Goal: Use online tool/utility: Utilize a website feature to perform a specific function

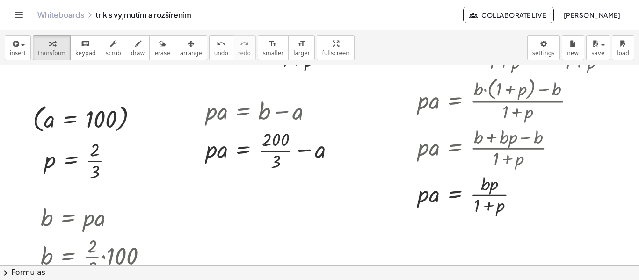
scroll to position [187, 0]
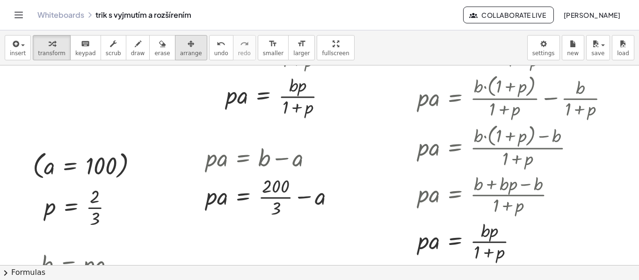
click at [180, 50] on span "arrange" at bounding box center [191, 53] width 22 height 7
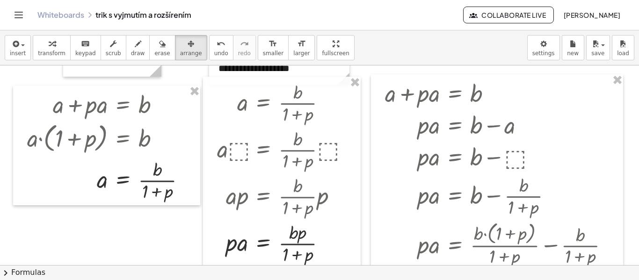
scroll to position [0, 0]
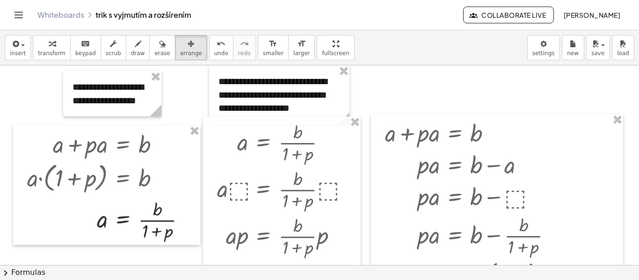
drag, startPoint x: 54, startPoint y: 54, endPoint x: 70, endPoint y: 86, distance: 35.3
click at [54, 54] on span "transform" at bounding box center [52, 53] width 28 height 7
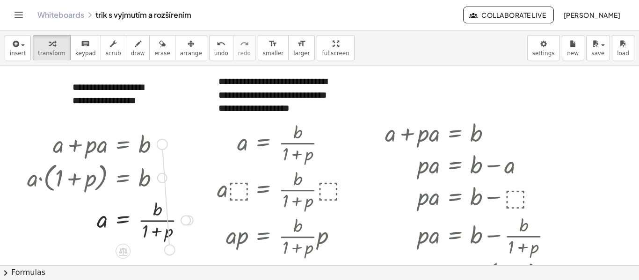
drag, startPoint x: 162, startPoint y: 145, endPoint x: 172, endPoint y: 253, distance: 108.5
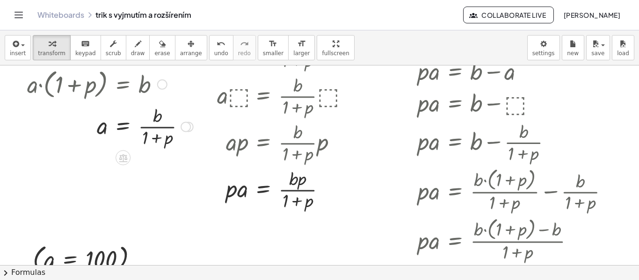
scroll to position [47, 0]
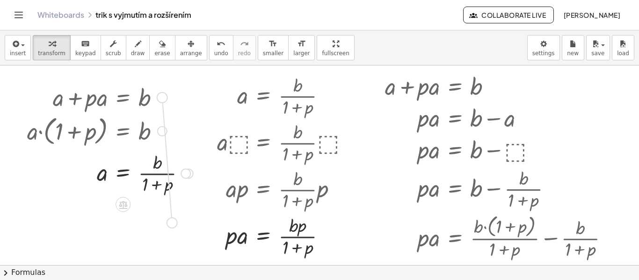
drag, startPoint x: 160, startPoint y: 100, endPoint x: 172, endPoint y: 229, distance: 130.0
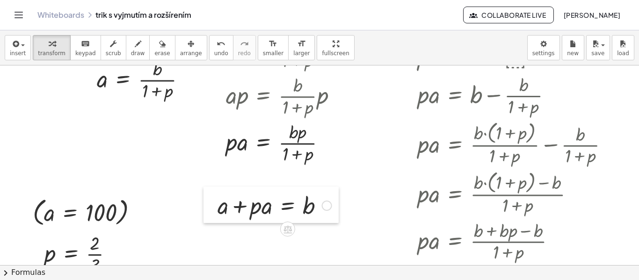
drag, startPoint x: 52, startPoint y: 132, endPoint x: 214, endPoint y: 213, distance: 181.1
click at [214, 213] on div at bounding box center [210, 205] width 14 height 36
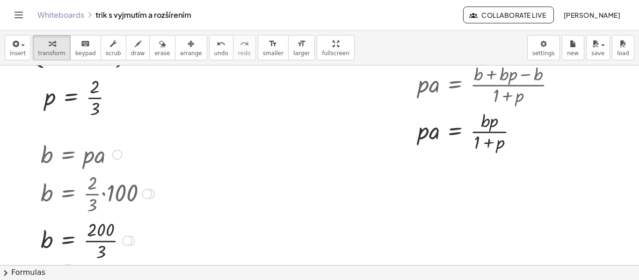
scroll to position [280, 0]
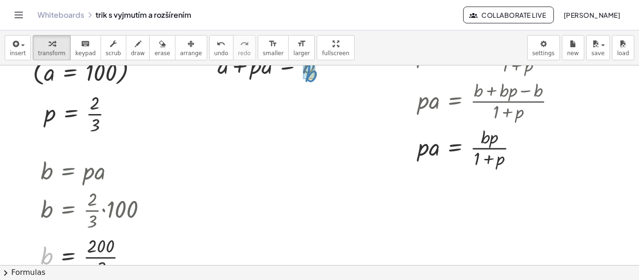
drag, startPoint x: 108, startPoint y: 211, endPoint x: 307, endPoint y: 76, distance: 240.4
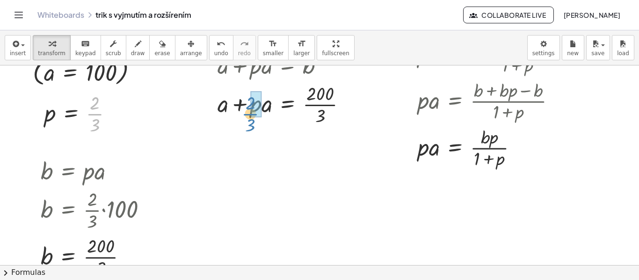
drag, startPoint x: 94, startPoint y: 115, endPoint x: 250, endPoint y: 115, distance: 155.7
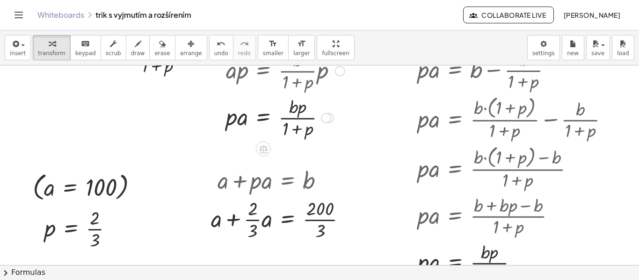
scroll to position [187, 0]
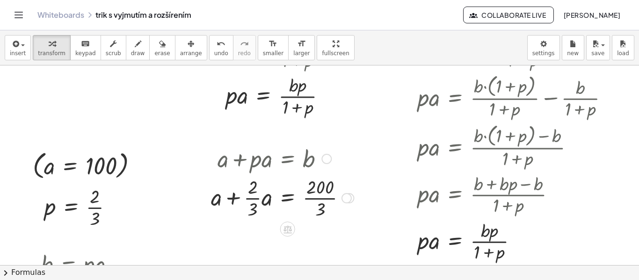
click at [325, 159] on div at bounding box center [326, 159] width 10 height 10
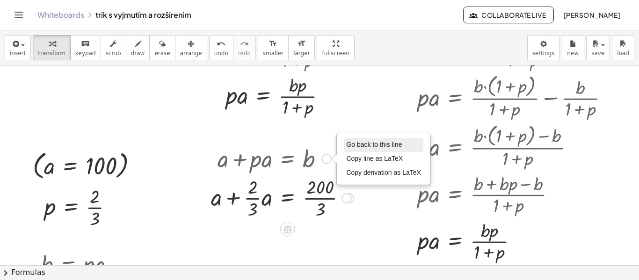
click at [351, 145] on span "Go back to this line" at bounding box center [374, 144] width 56 height 7
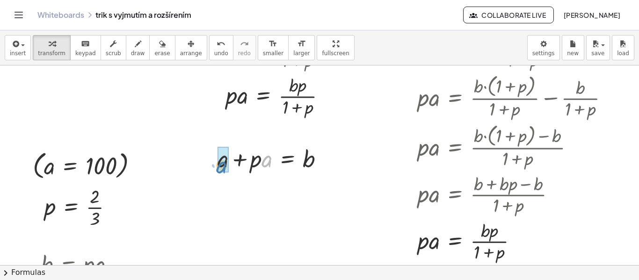
drag, startPoint x: 269, startPoint y: 162, endPoint x: 224, endPoint y: 168, distance: 45.8
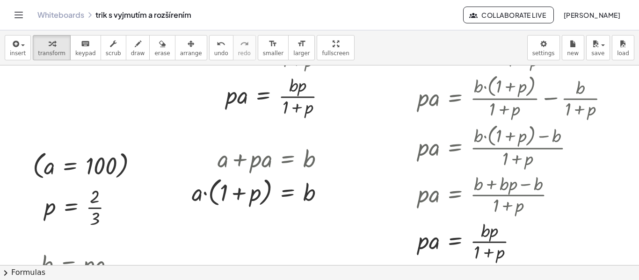
scroll to position [234, 0]
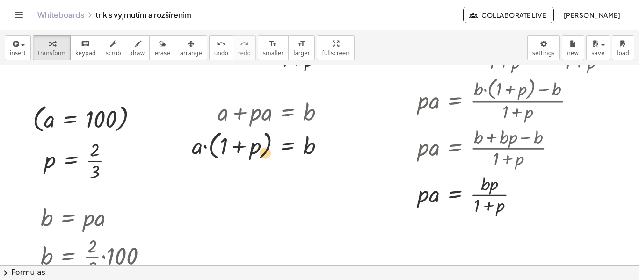
drag, startPoint x: 238, startPoint y: 147, endPoint x: 247, endPoint y: 154, distance: 11.4
click at [247, 154] on div at bounding box center [261, 145] width 149 height 36
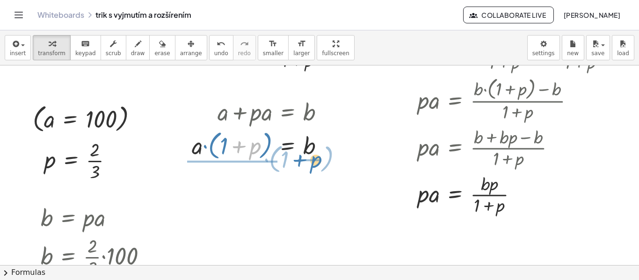
drag, startPoint x: 240, startPoint y: 147, endPoint x: 301, endPoint y: 161, distance: 62.3
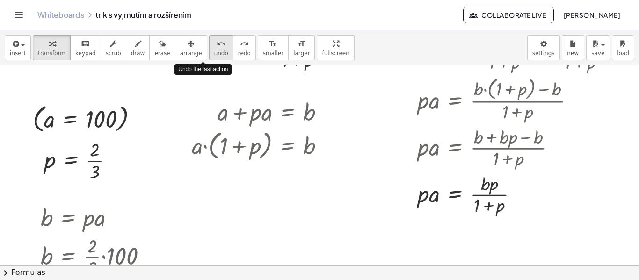
click at [214, 57] on span "undo" at bounding box center [221, 53] width 14 height 7
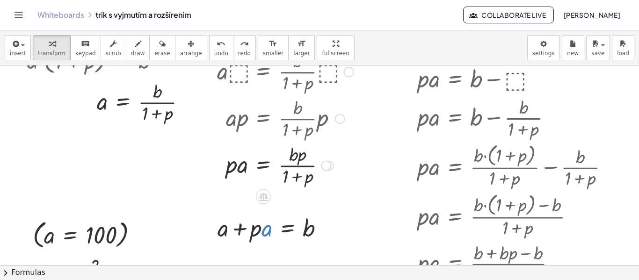
scroll to position [140, 0]
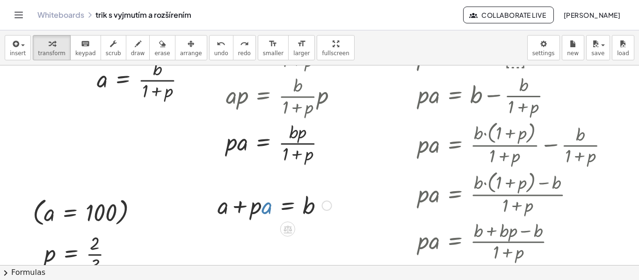
click at [257, 208] on div at bounding box center [274, 205] width 123 height 32
click at [259, 212] on div at bounding box center [274, 205] width 123 height 32
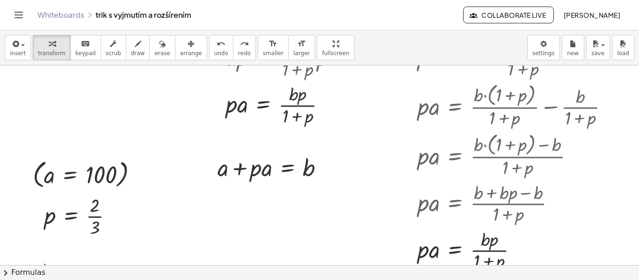
scroll to position [187, 0]
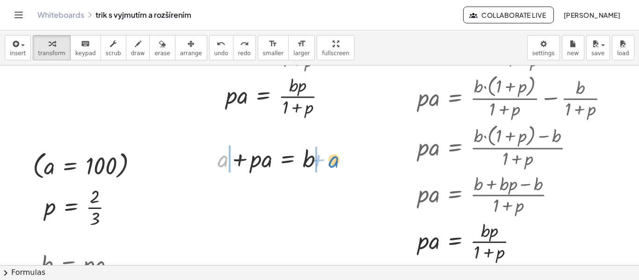
drag, startPoint x: 222, startPoint y: 165, endPoint x: 333, endPoint y: 165, distance: 110.8
click at [333, 165] on div at bounding box center [274, 158] width 123 height 32
click at [216, 44] on icon "undo" at bounding box center [220, 43] width 9 height 11
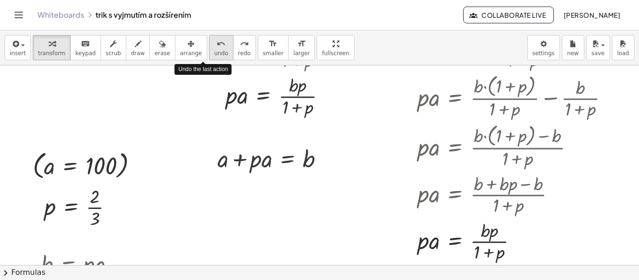
click at [216, 44] on icon "undo" at bounding box center [220, 43] width 9 height 11
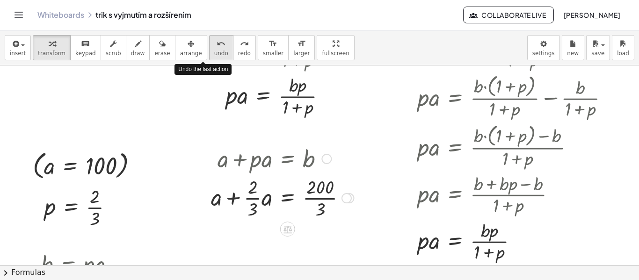
click at [214, 53] on span "undo" at bounding box center [221, 53] width 14 height 7
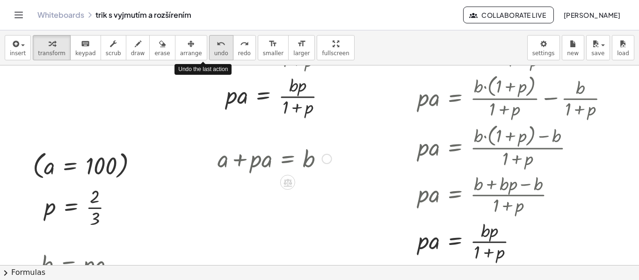
click at [214, 53] on span "undo" at bounding box center [221, 53] width 14 height 7
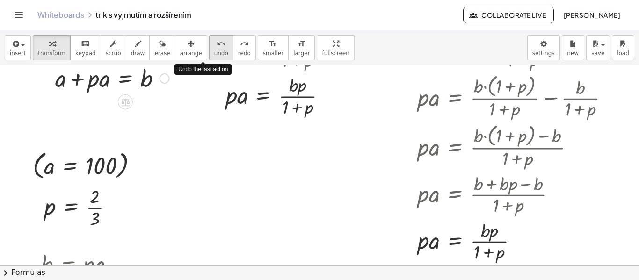
click at [214, 53] on span "undo" at bounding box center [221, 53] width 14 height 7
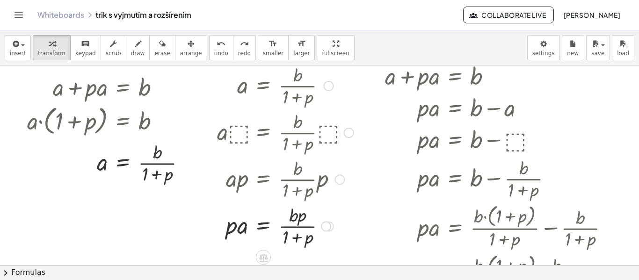
scroll to position [47, 0]
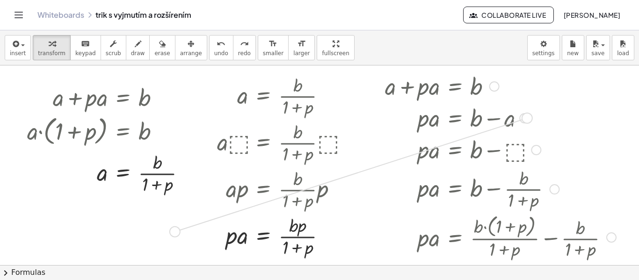
drag, startPoint x: 528, startPoint y: 120, endPoint x: 173, endPoint y: 236, distance: 374.0
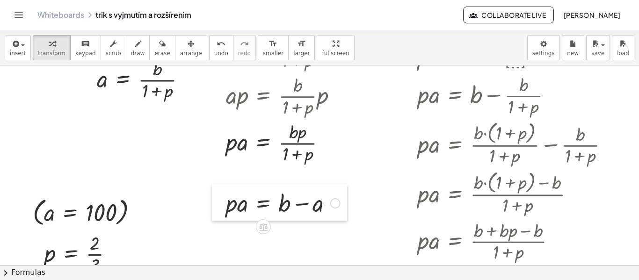
drag, startPoint x: 53, startPoint y: 143, endPoint x: 221, endPoint y: 212, distance: 181.5
click at [221, 212] on div at bounding box center [219, 202] width 14 height 36
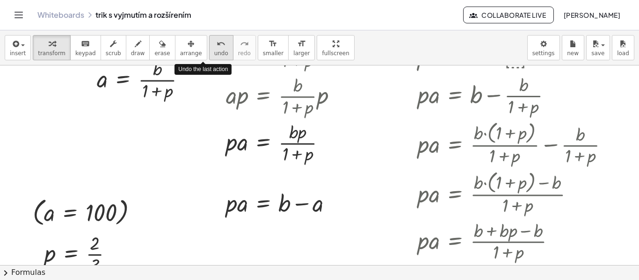
click at [216, 46] on icon "undo" at bounding box center [220, 43] width 9 height 11
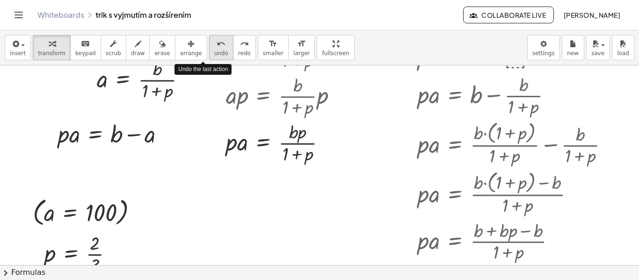
click at [216, 46] on icon "undo" at bounding box center [220, 43] width 9 height 11
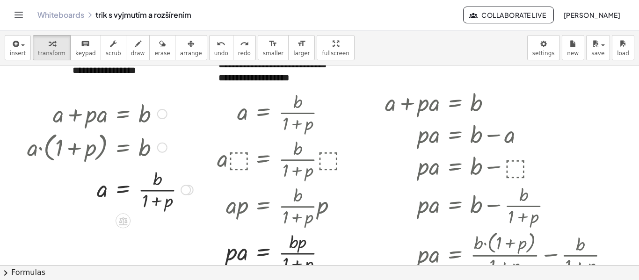
scroll to position [47, 0]
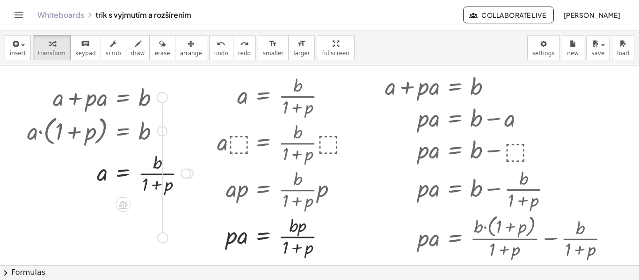
drag, startPoint x: 161, startPoint y: 101, endPoint x: 162, endPoint y: 242, distance: 141.2
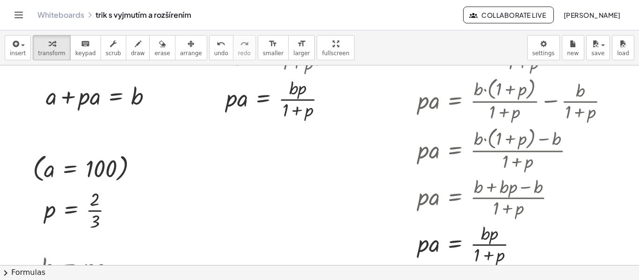
scroll to position [187, 0]
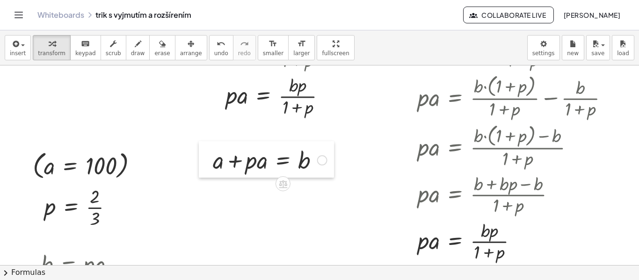
drag, startPoint x: 42, startPoint y: 96, endPoint x: 209, endPoint y: 163, distance: 179.8
click at [209, 163] on div at bounding box center [206, 159] width 14 height 36
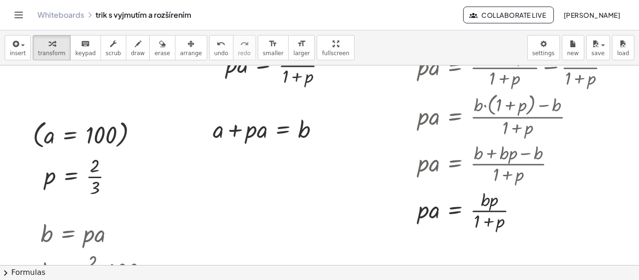
scroll to position [234, 0]
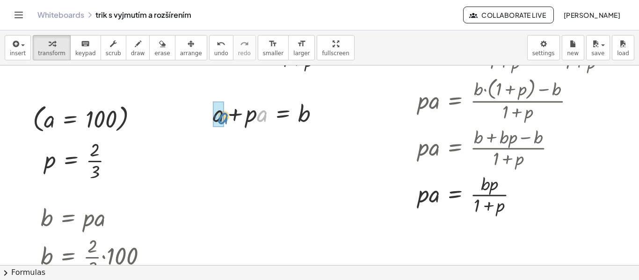
drag, startPoint x: 259, startPoint y: 118, endPoint x: 220, endPoint y: 121, distance: 38.9
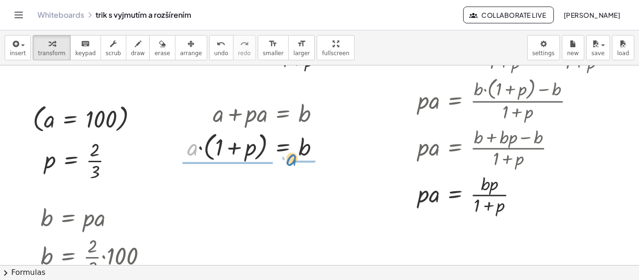
drag, startPoint x: 192, startPoint y: 152, endPoint x: 291, endPoint y: 162, distance: 99.6
click at [291, 162] on div at bounding box center [256, 147] width 149 height 36
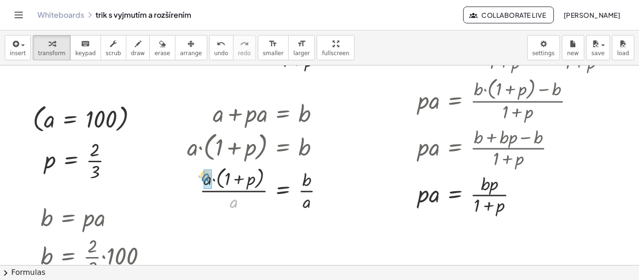
drag, startPoint x: 234, startPoint y: 204, endPoint x: 206, endPoint y: 178, distance: 38.0
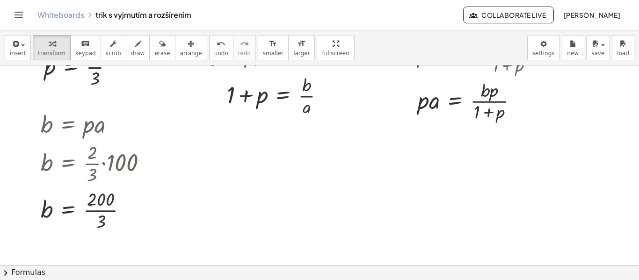
scroll to position [280, 0]
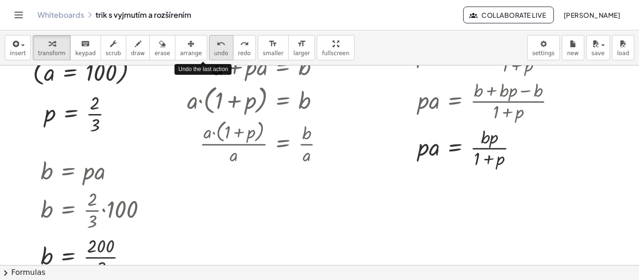
click at [214, 52] on span "undo" at bounding box center [221, 53] width 14 height 7
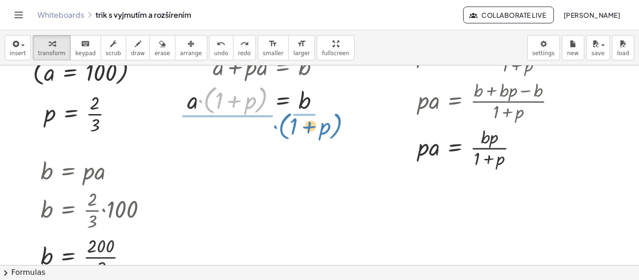
drag, startPoint x: 212, startPoint y: 111, endPoint x: 285, endPoint y: 136, distance: 76.7
click at [285, 136] on div "**********" at bounding box center [319, 84] width 639 height 599
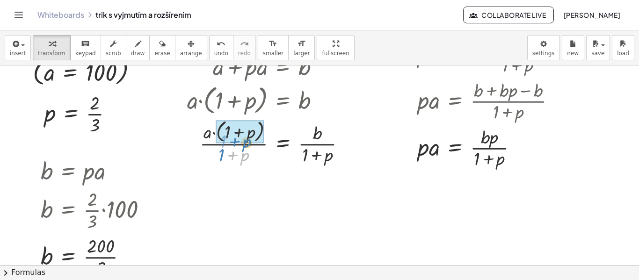
drag, startPoint x: 232, startPoint y: 155, endPoint x: 234, endPoint y: 144, distance: 10.8
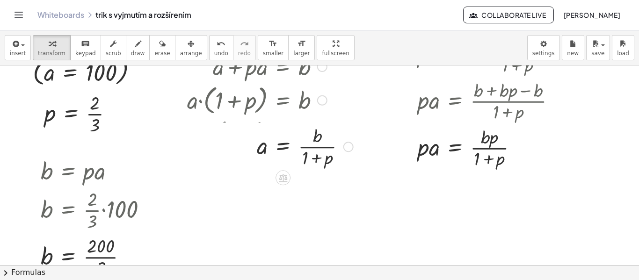
drag, startPoint x: 348, startPoint y: 190, endPoint x: 341, endPoint y: 142, distance: 48.1
click at [283, 147] on div "a = b · · ( + 1 + p )" at bounding box center [283, 147] width 0 height 0
drag, startPoint x: 91, startPoint y: 121, endPoint x: 324, endPoint y: 155, distance: 235.3
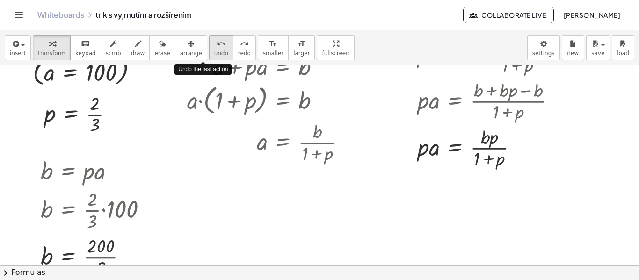
click at [214, 38] on div "undo" at bounding box center [221, 43] width 14 height 11
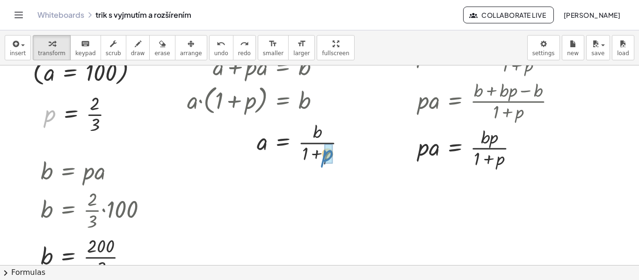
drag, startPoint x: 52, startPoint y: 116, endPoint x: 331, endPoint y: 156, distance: 281.0
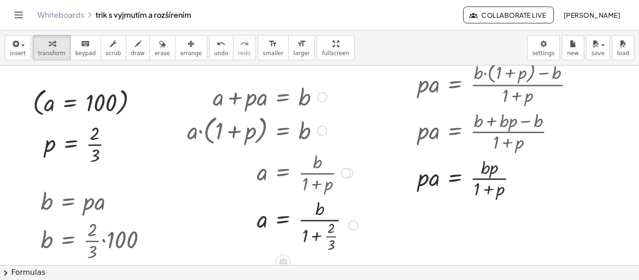
scroll to position [234, 0]
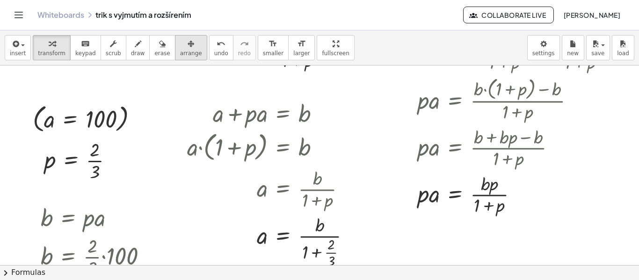
click at [180, 45] on div "button" at bounding box center [191, 43] width 22 height 11
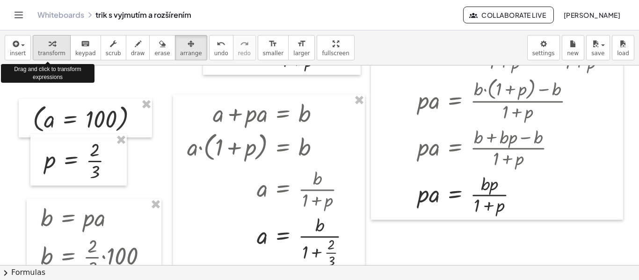
click at [34, 54] on button "transform" at bounding box center [52, 47] width 38 height 25
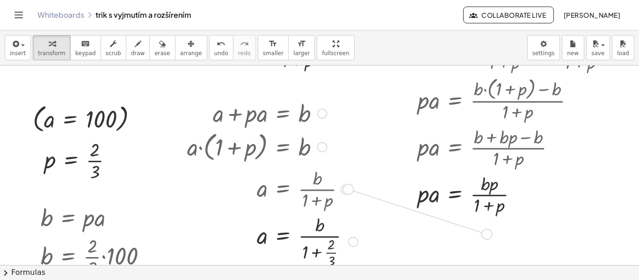
drag, startPoint x: 343, startPoint y: 191, endPoint x: 482, endPoint y: 236, distance: 145.6
click at [482, 236] on div "**********" at bounding box center [319, 131] width 639 height 599
click at [178, 57] on button "arrange" at bounding box center [191, 47] width 32 height 25
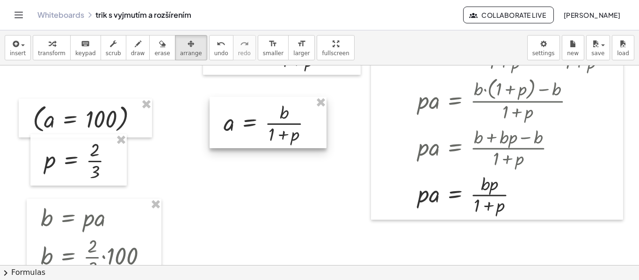
drag, startPoint x: 386, startPoint y: 228, endPoint x: 222, endPoint y: 121, distance: 196.1
click at [222, 121] on div at bounding box center [267, 122] width 117 height 51
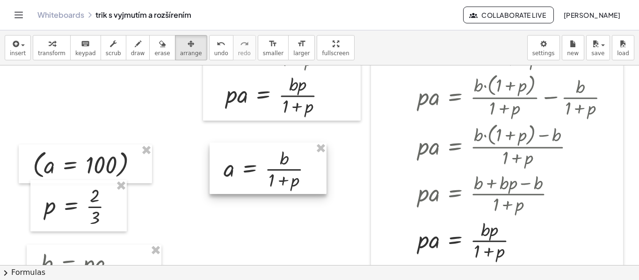
scroll to position [140, 0]
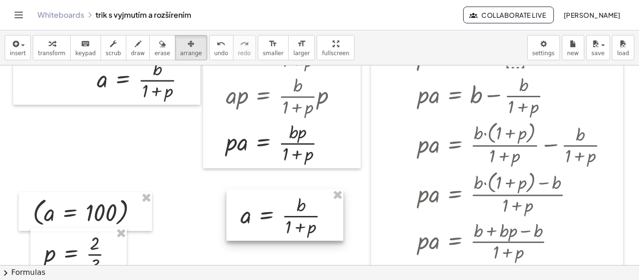
drag, startPoint x: 227, startPoint y: 221, endPoint x: 244, endPoint y: 220, distance: 16.9
click at [244, 220] on div at bounding box center [284, 214] width 117 height 51
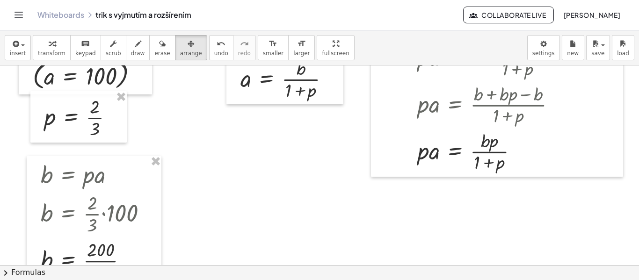
scroll to position [280, 0]
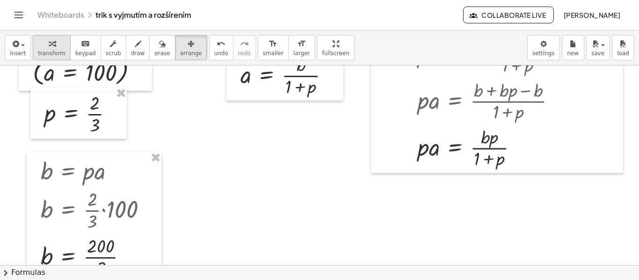
click at [55, 50] on span "transform" at bounding box center [52, 53] width 28 height 7
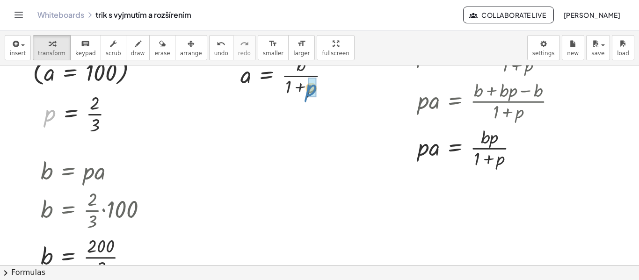
drag, startPoint x: 52, startPoint y: 116, endPoint x: 313, endPoint y: 91, distance: 262.5
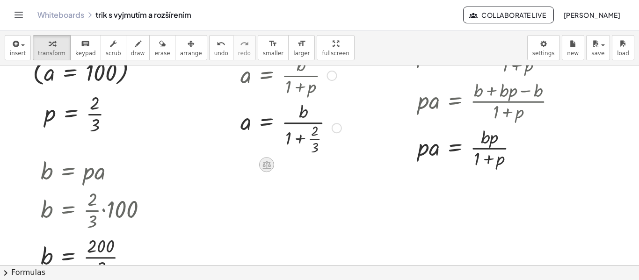
scroll to position [234, 0]
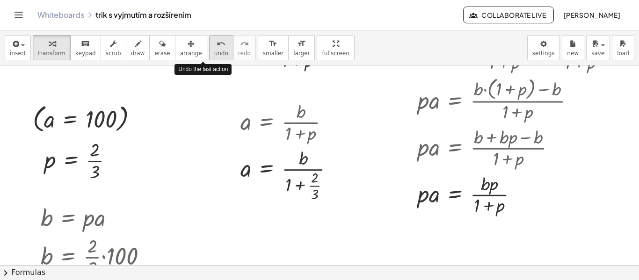
click at [216, 40] on icon "undo" at bounding box center [220, 43] width 9 height 11
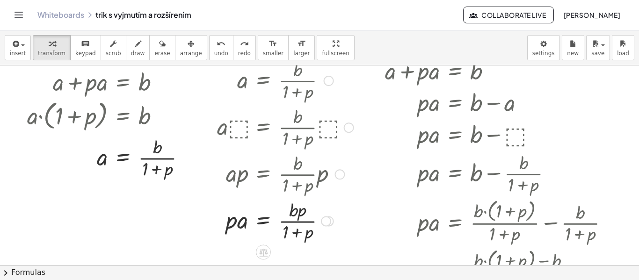
scroll to position [47, 0]
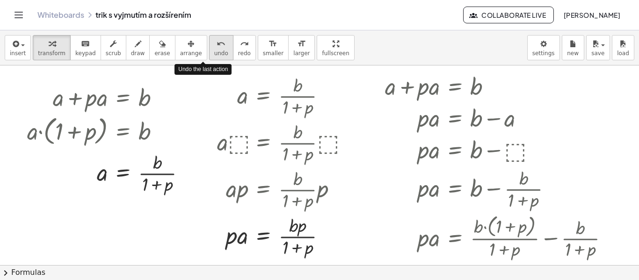
click at [214, 50] on span "undo" at bounding box center [221, 53] width 14 height 7
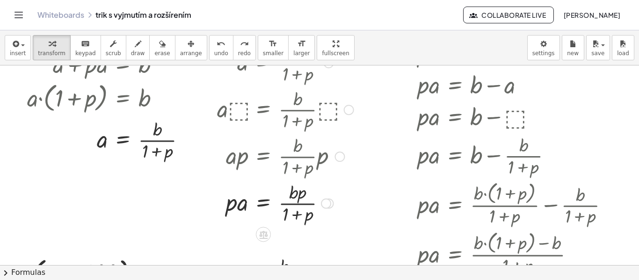
scroll to position [140, 0]
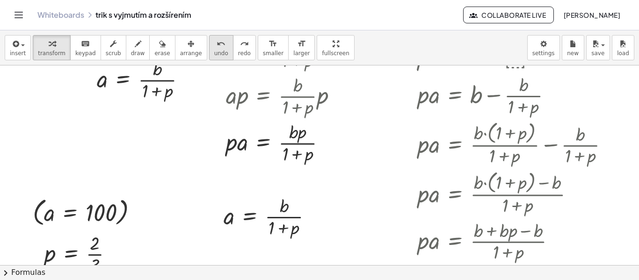
click at [214, 52] on span "undo" at bounding box center [221, 53] width 14 height 7
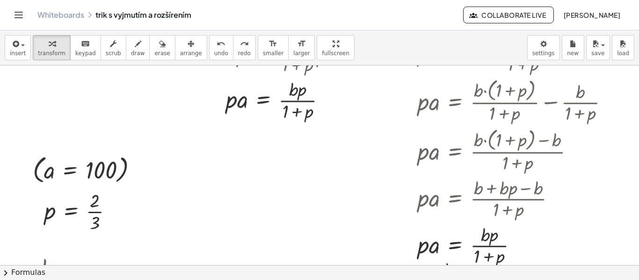
scroll to position [187, 0]
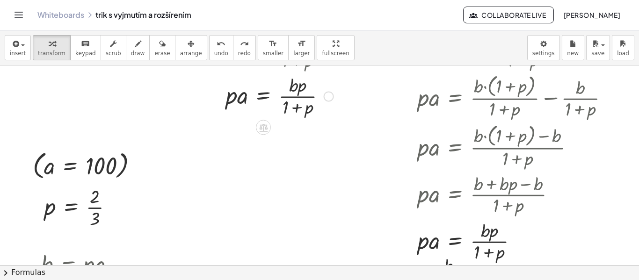
drag, startPoint x: 327, startPoint y: 95, endPoint x: 333, endPoint y: 98, distance: 6.7
click at [263, 96] on div "a = · b · ( + 1 + p ) · · · p p" at bounding box center [263, 96] width 0 height 0
drag, startPoint x: 328, startPoint y: 99, endPoint x: 350, endPoint y: 164, distance: 68.6
click at [350, 164] on div "**********" at bounding box center [319, 177] width 639 height 599
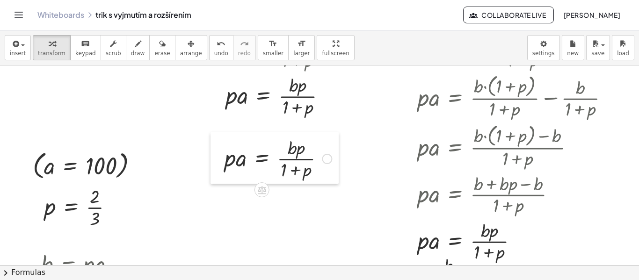
drag, startPoint x: 233, startPoint y: 162, endPoint x: 220, endPoint y: 164, distance: 13.2
click at [220, 164] on div at bounding box center [217, 157] width 14 height 51
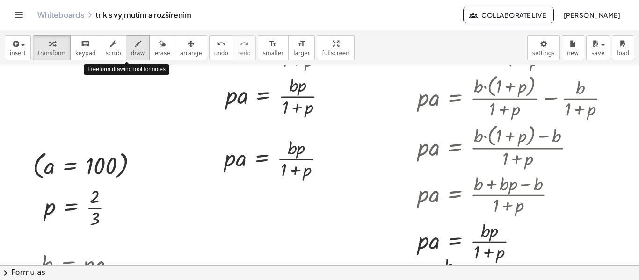
click at [131, 50] on span "draw" at bounding box center [138, 53] width 14 height 7
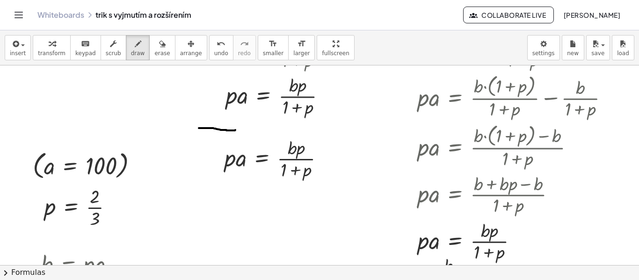
drag, startPoint x: 199, startPoint y: 128, endPoint x: 235, endPoint y: 130, distance: 36.5
click at [235, 130] on div at bounding box center [319, 177] width 639 height 599
click at [214, 53] on span "undo" at bounding box center [221, 53] width 14 height 7
drag, startPoint x: 157, startPoint y: 129, endPoint x: 180, endPoint y: 131, distance: 23.4
click at [180, 131] on div at bounding box center [319, 177] width 639 height 599
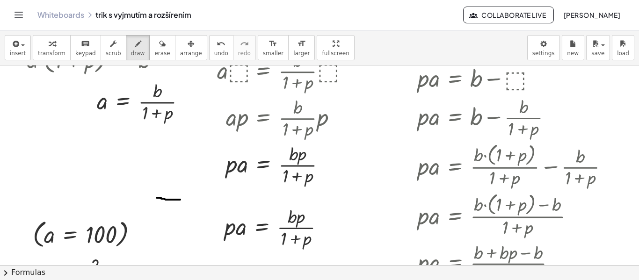
scroll to position [140, 0]
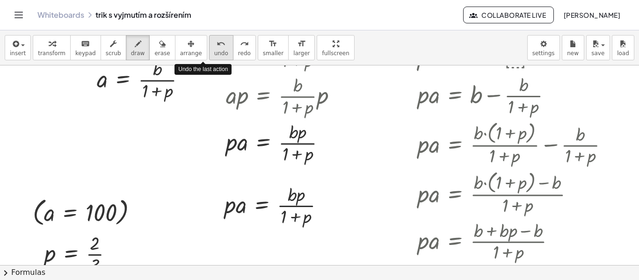
click at [214, 51] on span "undo" at bounding box center [221, 53] width 14 height 7
drag, startPoint x: 14, startPoint y: 180, endPoint x: 38, endPoint y: 180, distance: 24.3
click at [38, 180] on div at bounding box center [319, 224] width 639 height 599
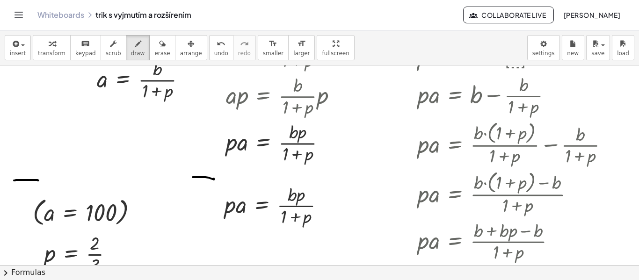
drag, startPoint x: 193, startPoint y: 177, endPoint x: 214, endPoint y: 179, distance: 21.1
click at [214, 179] on div at bounding box center [319, 224] width 639 height 599
click at [214, 54] on span "undo" at bounding box center [221, 53] width 14 height 7
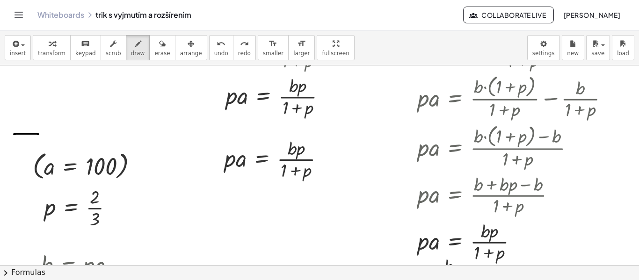
scroll to position [187, 0]
drag, startPoint x: 347, startPoint y: 129, endPoint x: 366, endPoint y: 135, distance: 19.2
click at [366, 135] on div at bounding box center [319, 177] width 639 height 599
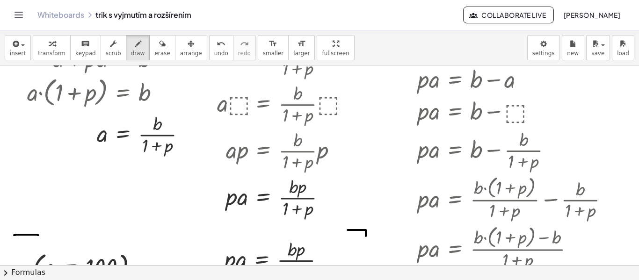
scroll to position [140, 0]
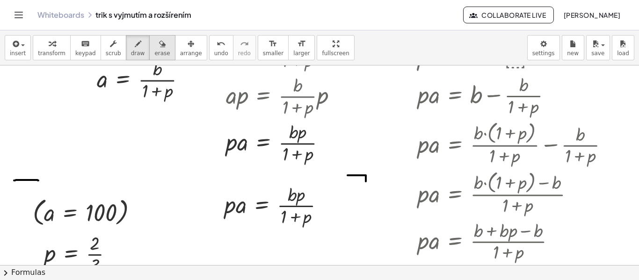
click at [159, 47] on icon "button" at bounding box center [162, 43] width 7 height 11
drag, startPoint x: 20, startPoint y: 198, endPoint x: 29, endPoint y: 192, distance: 11.3
click at [29, 192] on div at bounding box center [319, 224] width 639 height 599
click at [56, 48] on div "button" at bounding box center [52, 43] width 28 height 11
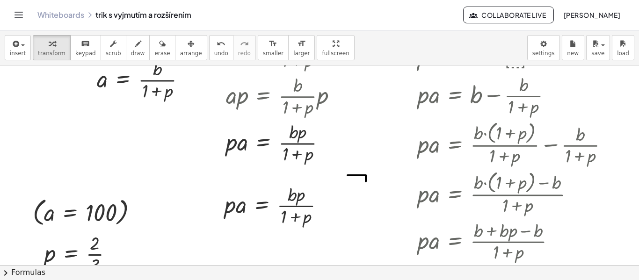
scroll to position [187, 0]
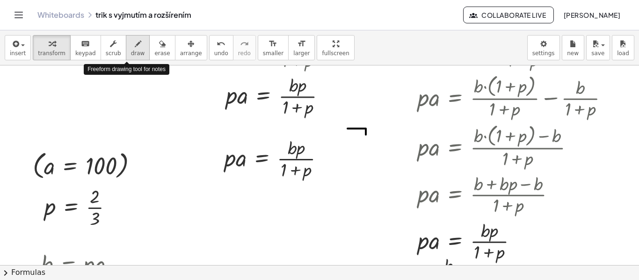
click at [135, 49] on icon "button" at bounding box center [138, 43] width 7 height 11
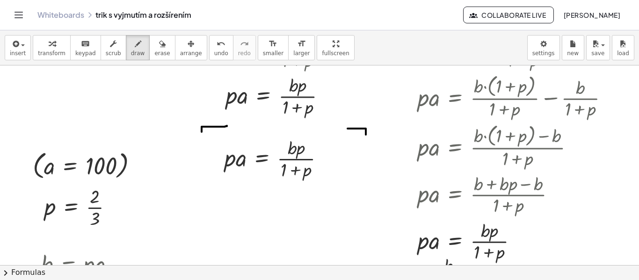
drag, startPoint x: 227, startPoint y: 126, endPoint x: 201, endPoint y: 132, distance: 26.0
click at [201, 132] on div at bounding box center [319, 177] width 639 height 599
click at [53, 40] on div "button" at bounding box center [52, 43] width 28 height 11
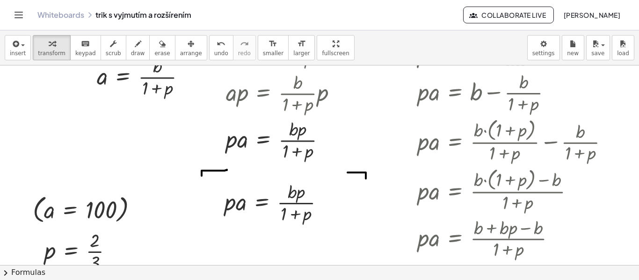
scroll to position [140, 0]
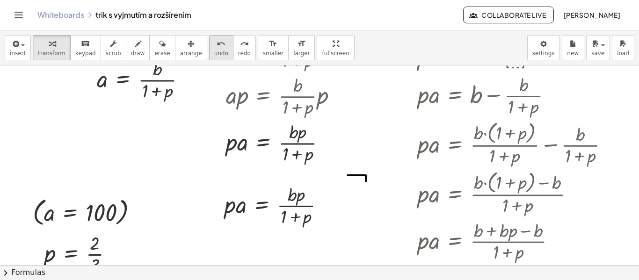
click at [216, 44] on icon "undo" at bounding box center [220, 43] width 9 height 11
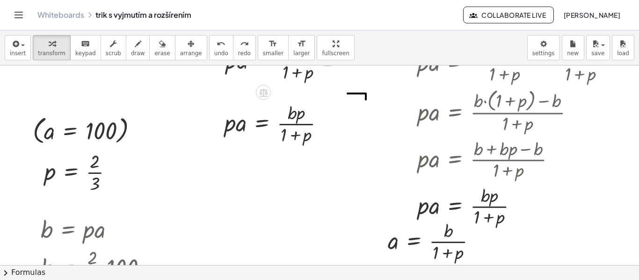
scroll to position [234, 0]
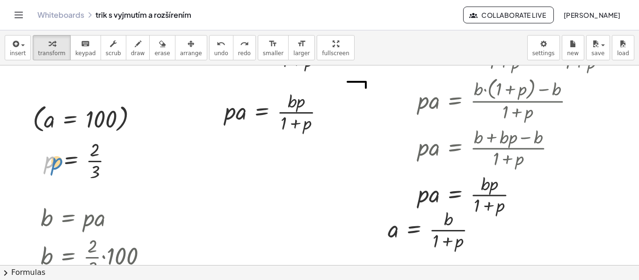
drag, startPoint x: 46, startPoint y: 166, endPoint x: 53, endPoint y: 167, distance: 6.6
click at [53, 167] on div at bounding box center [82, 160] width 85 height 47
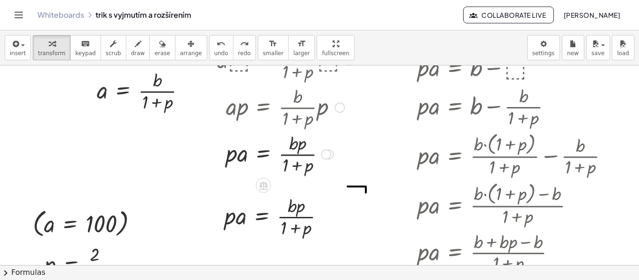
scroll to position [187, 0]
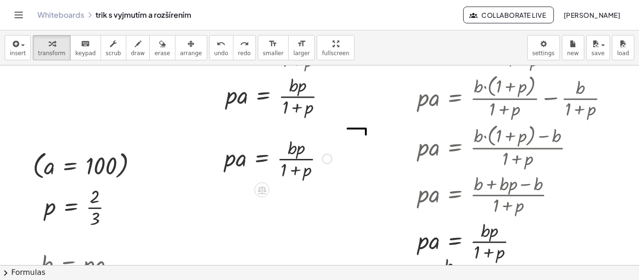
click at [326, 160] on div at bounding box center [327, 159] width 10 height 10
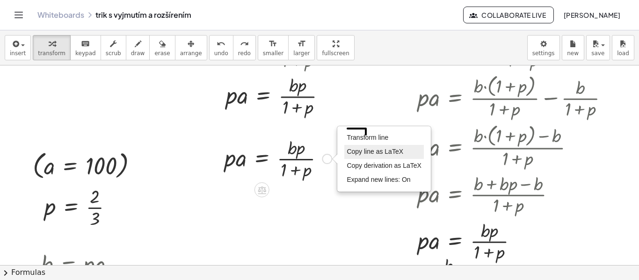
click at [374, 153] on span "Copy line as LaTeX" at bounding box center [374, 151] width 57 height 7
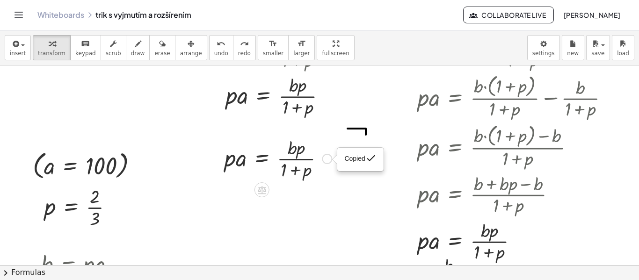
click at [326, 181] on div at bounding box center [278, 158] width 116 height 47
click at [328, 157] on div "Copied done" at bounding box center [327, 159] width 10 height 10
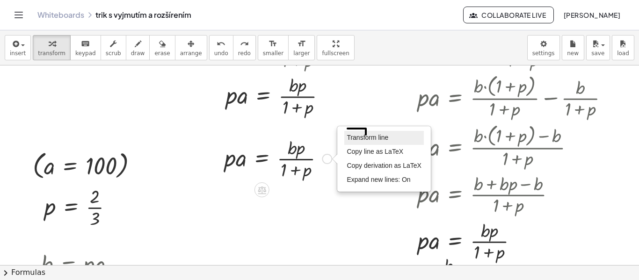
click at [359, 138] on span "Transform line" at bounding box center [367, 137] width 42 height 7
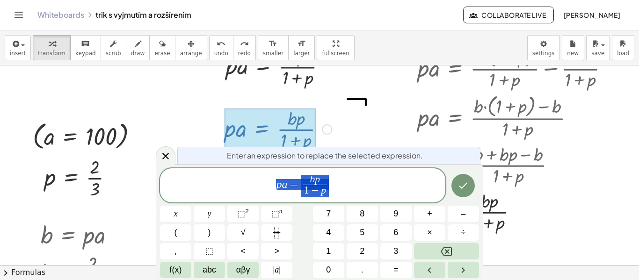
scroll to position [219, 0]
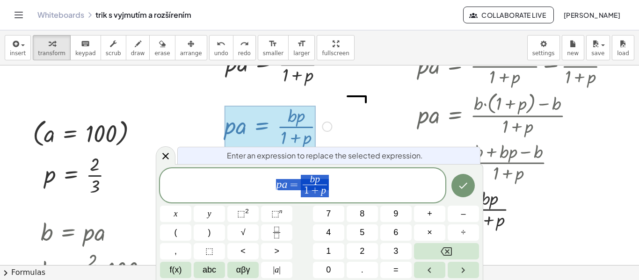
click at [333, 188] on span "p a = b p 1 + p ​" at bounding box center [302, 186] width 285 height 25
click at [322, 179] on span "b p ​" at bounding box center [314, 180] width 24 height 10
click at [206, 252] on span "⬚" at bounding box center [209, 251] width 8 height 13
click at [338, 193] on span "p a = b ⬚ ​ 1 + p ​" at bounding box center [302, 186] width 285 height 25
click at [325, 194] on span "1 + p ​" at bounding box center [314, 191] width 24 height 13
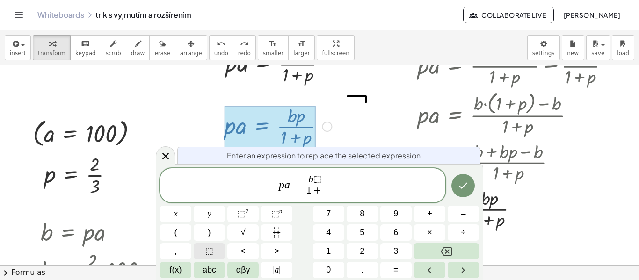
click at [206, 252] on span "⬚" at bounding box center [209, 251] width 8 height 13
click at [464, 180] on icon "Done" at bounding box center [462, 185] width 11 height 11
click at [464, 181] on icon "Done" at bounding box center [462, 185] width 11 height 11
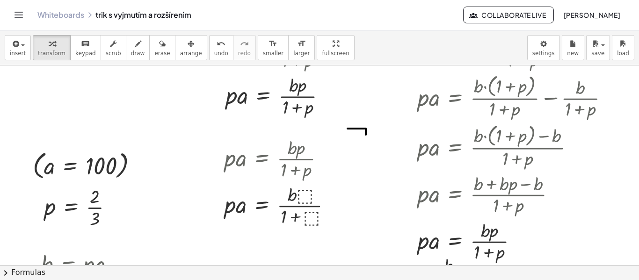
scroll to position [234, 0]
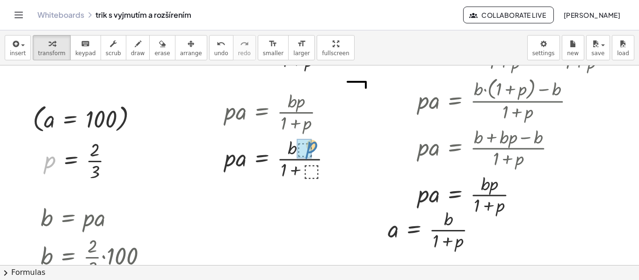
drag, startPoint x: 48, startPoint y: 164, endPoint x: 310, endPoint y: 149, distance: 262.7
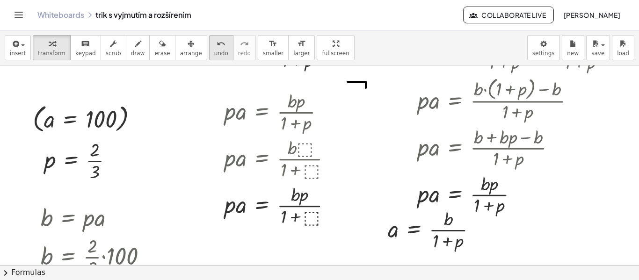
click at [214, 53] on span "undo" at bounding box center [221, 53] width 14 height 7
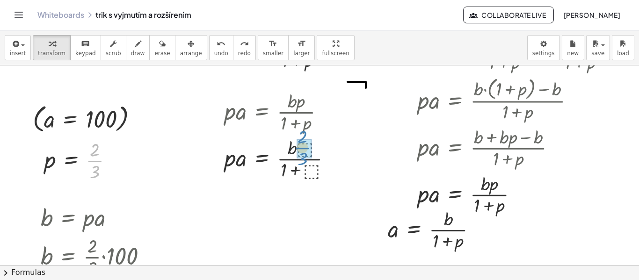
drag, startPoint x: 92, startPoint y: 160, endPoint x: 300, endPoint y: 147, distance: 208.4
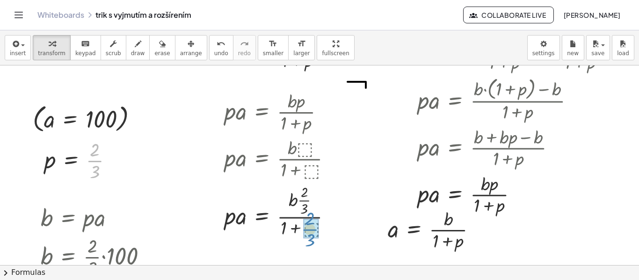
drag, startPoint x: 93, startPoint y: 164, endPoint x: 309, endPoint y: 233, distance: 226.2
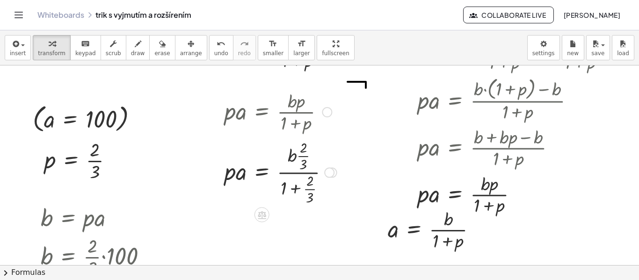
drag, startPoint x: 329, startPoint y: 212, endPoint x: 329, endPoint y: 169, distance: 43.0
click at [329, 169] on div at bounding box center [329, 172] width 10 height 10
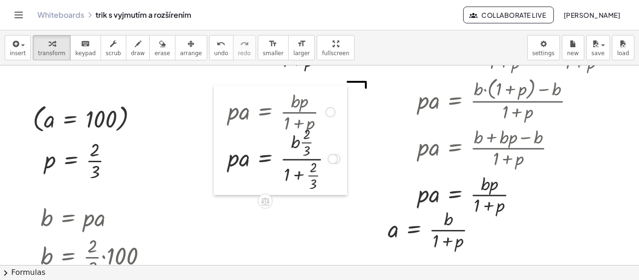
click at [218, 165] on div at bounding box center [221, 140] width 14 height 109
click at [293, 146] on div at bounding box center [284, 157] width 122 height 69
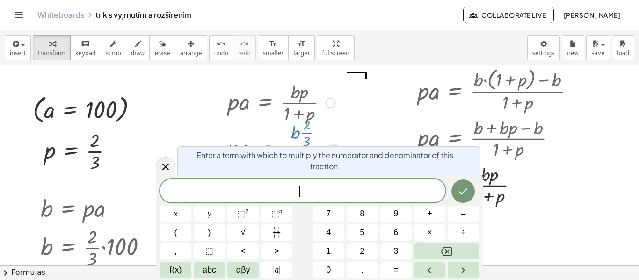
scroll to position [249, 0]
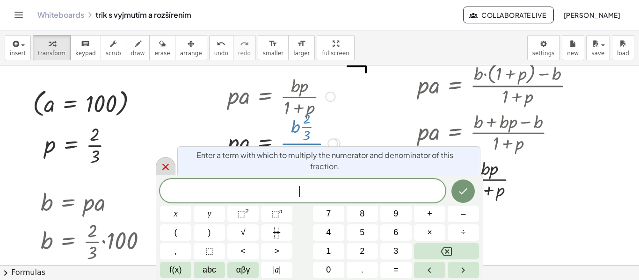
click at [164, 170] on icon at bounding box center [165, 166] width 11 height 11
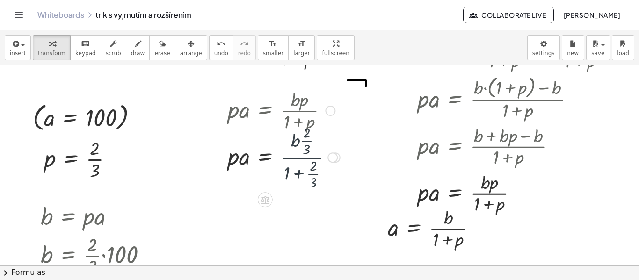
scroll to position [234, 0]
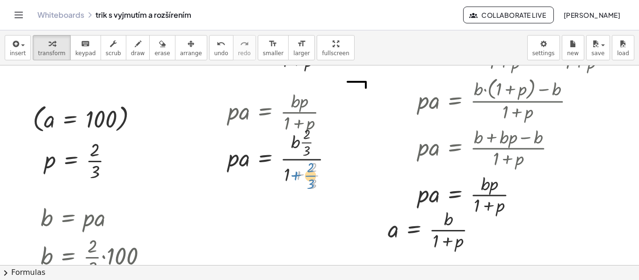
click at [295, 176] on div at bounding box center [284, 157] width 122 height 69
click at [300, 176] on div at bounding box center [284, 157] width 122 height 69
click at [332, 158] on div at bounding box center [332, 159] width 10 height 10
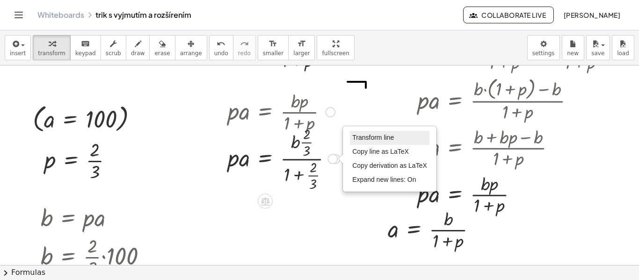
click at [372, 139] on span "Transform line" at bounding box center [373, 137] width 42 height 7
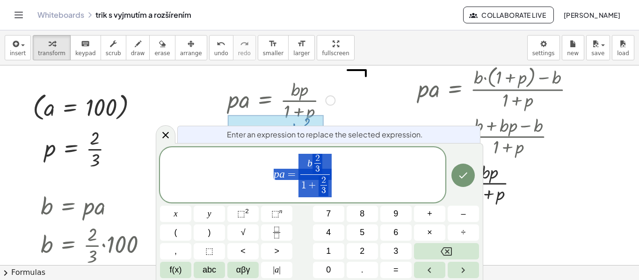
scroll to position [249, 0]
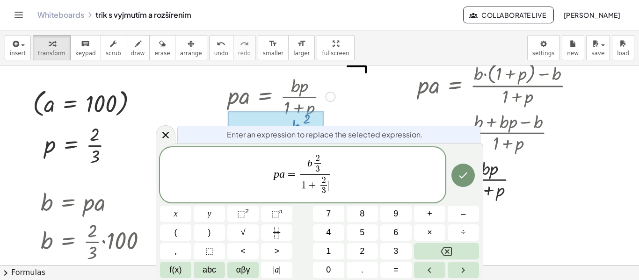
click at [328, 187] on span "1 + 2 3 ​ ​" at bounding box center [314, 185] width 29 height 23
click at [209, 233] on span ")" at bounding box center [209, 232] width 3 height 13
click at [300, 185] on span "(" at bounding box center [298, 185] width 7 height 25
click at [174, 233] on span "(" at bounding box center [175, 232] width 3 height 13
click at [462, 172] on icon "Done" at bounding box center [462, 174] width 11 height 11
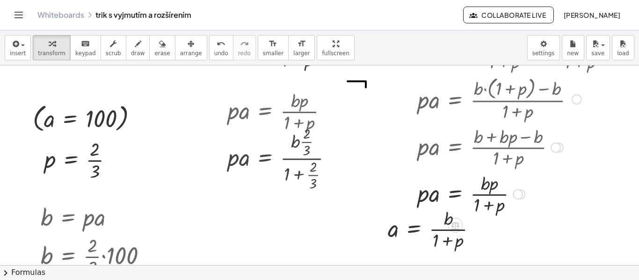
scroll to position [234, 0]
click at [296, 176] on div at bounding box center [284, 157] width 122 height 69
drag, startPoint x: 288, startPoint y: 174, endPoint x: 315, endPoint y: 152, distance: 34.5
click at [315, 152] on div at bounding box center [284, 157] width 122 height 69
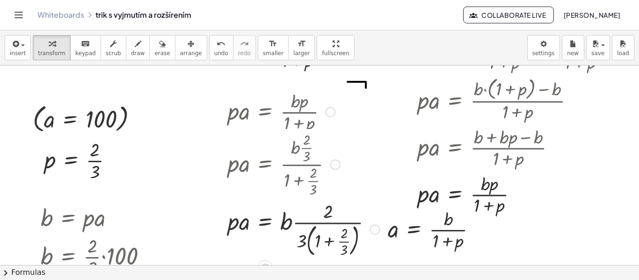
drag, startPoint x: 369, startPoint y: 157, endPoint x: 367, endPoint y: 231, distance: 74.3
click at [265, 230] on div "· p · a = · b · · 2 · 3 · ( + 1 + · 2 · 3 )" at bounding box center [265, 230] width 0 height 0
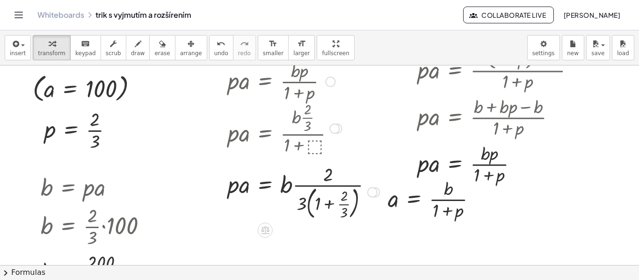
scroll to position [280, 0]
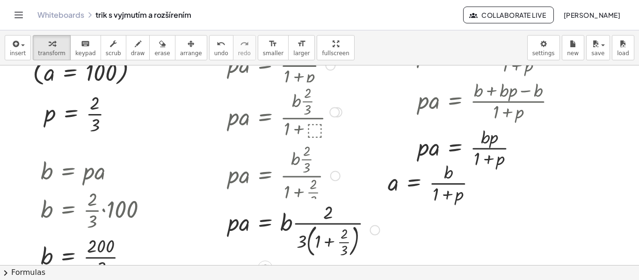
drag, startPoint x: 370, startPoint y: 175, endPoint x: 375, endPoint y: 233, distance: 57.8
click at [265, 230] on div "· p · a = · b · · 2 · 3 · ( + 1 + · 2 · 3 )" at bounding box center [265, 230] width 0 height 0
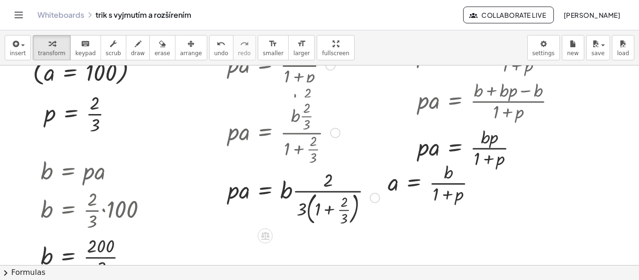
drag, startPoint x: 333, startPoint y: 176, endPoint x: 330, endPoint y: 129, distance: 46.4
click at [265, 133] on div "· p · a = · b · · 2 · 3 · ( + 1 + · 2 · 3 )" at bounding box center [265, 133] width 0 height 0
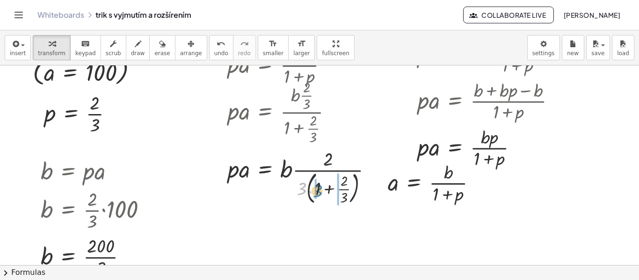
drag, startPoint x: 300, startPoint y: 187, endPoint x: 316, endPoint y: 189, distance: 16.1
click at [308, 188] on div at bounding box center [304, 176] width 162 height 58
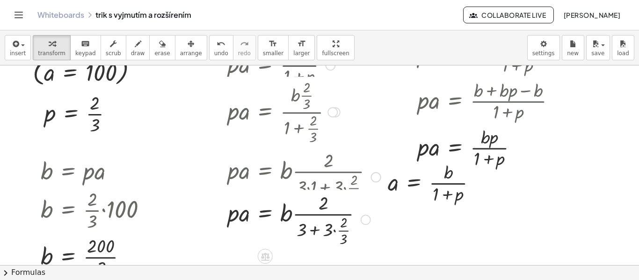
drag, startPoint x: 364, startPoint y: 178, endPoint x: 367, endPoint y: 231, distance: 53.8
click at [265, 220] on div "· p · a = · b · · 2 · ( + + · 2 · 3 ) 3 · 3 ·" at bounding box center [265, 220] width 0 height 0
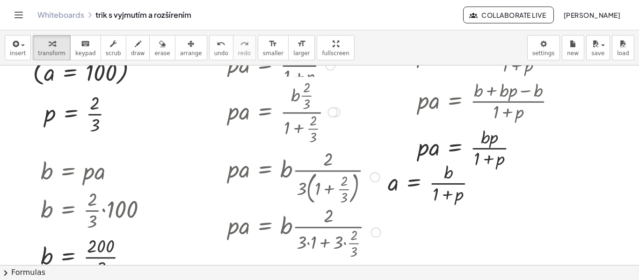
drag, startPoint x: 374, startPoint y: 180, endPoint x: 371, endPoint y: 239, distance: 59.5
click at [265, 232] on div "· p · a = · b · · 2 · ( + · 3 · 1 + · 3 · · 2 · 3 )" at bounding box center [265, 232] width 0 height 0
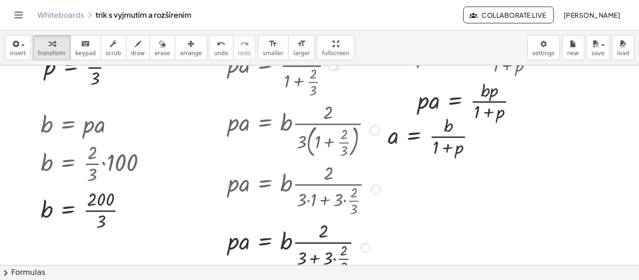
scroll to position [374, 0]
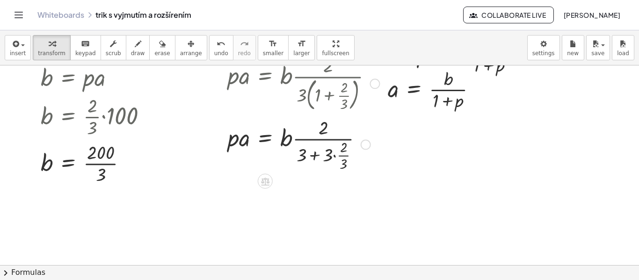
drag, startPoint x: 367, startPoint y: 203, endPoint x: 385, endPoint y: 173, distance: 34.6
click at [265, 145] on div "· p · a = · b · · 2 · ( + + · 2 · 3 ) 3 · 3 ·" at bounding box center [265, 145] width 0 height 0
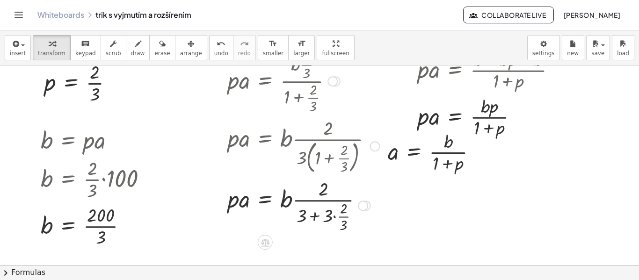
scroll to position [327, 0]
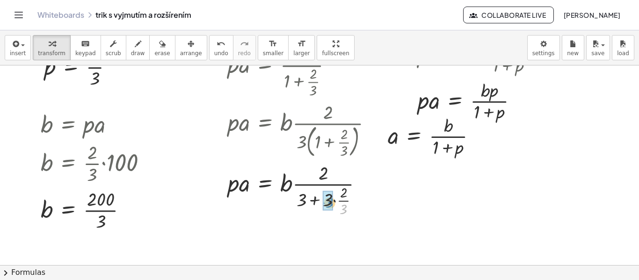
drag, startPoint x: 345, startPoint y: 210, endPoint x: 331, endPoint y: 203, distance: 15.5
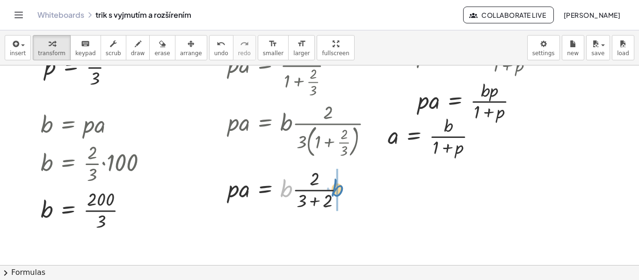
drag, startPoint x: 288, startPoint y: 194, endPoint x: 338, endPoint y: 193, distance: 51.0
click at [338, 193] on div at bounding box center [303, 188] width 161 height 47
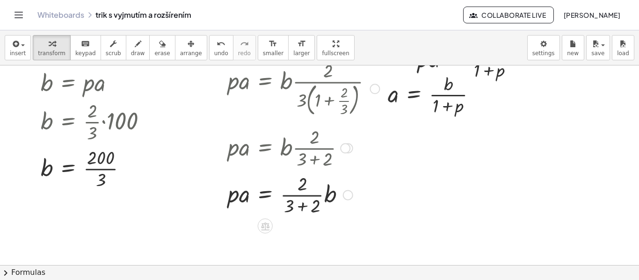
scroll to position [352, 0]
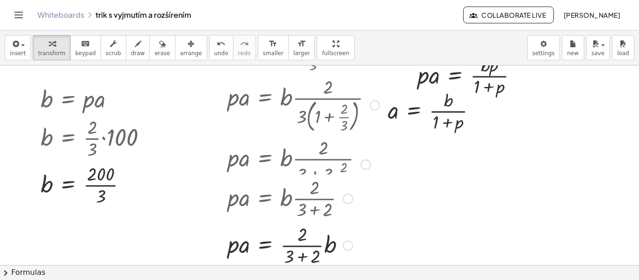
drag, startPoint x: 347, startPoint y: 164, endPoint x: 350, endPoint y: 199, distance: 35.2
click at [265, 199] on div "· p · a = · b · · 2 · ( + 3 + 2 )" at bounding box center [265, 199] width 0 height 0
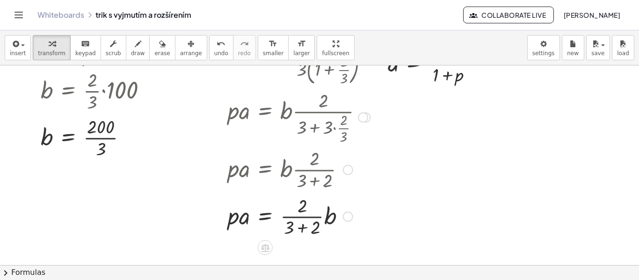
scroll to position [446, 0]
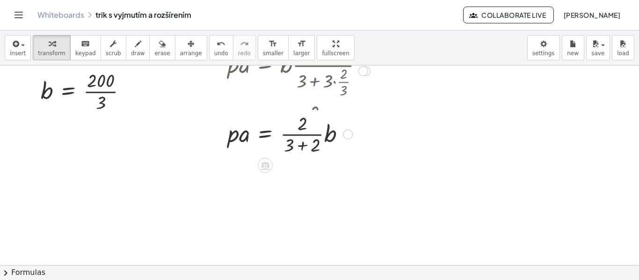
drag, startPoint x: 348, startPoint y: 172, endPoint x: 345, endPoint y: 135, distance: 37.0
click at [345, 135] on div at bounding box center [348, 134] width 10 height 10
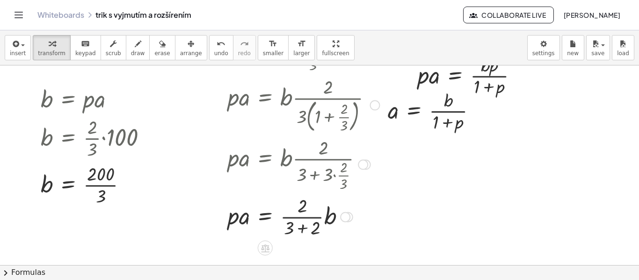
scroll to position [399, 0]
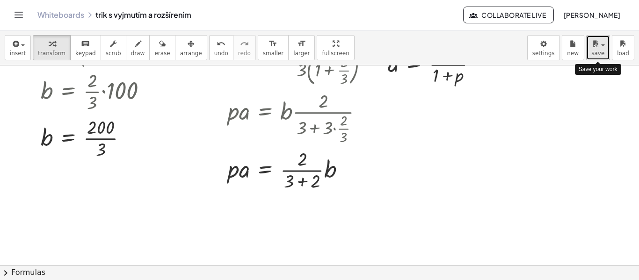
click at [598, 53] on span "save" at bounding box center [597, 53] width 13 height 7
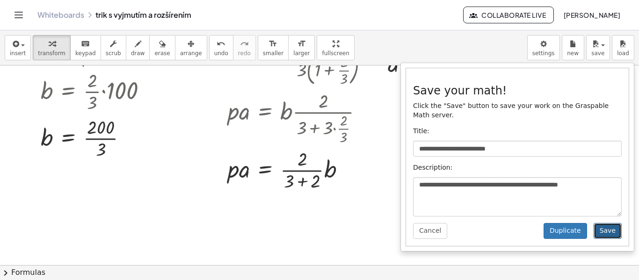
click at [609, 224] on button "Save" at bounding box center [607, 231] width 28 height 16
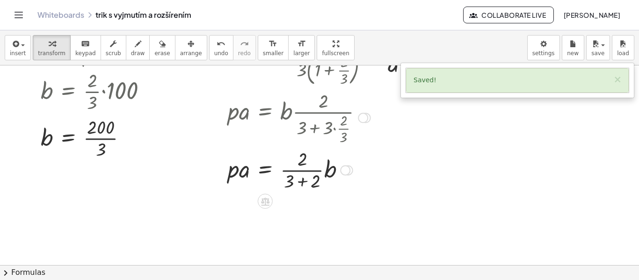
scroll to position [352, 0]
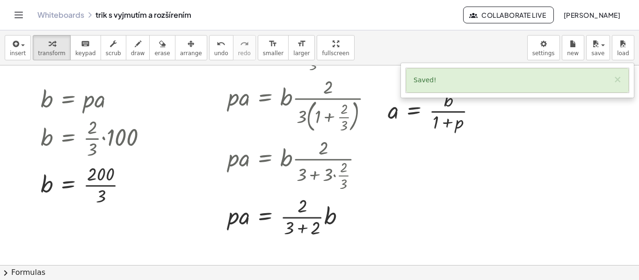
click at [614, 79] on div "Saved! ×" at bounding box center [517, 80] width 223 height 24
click at [618, 81] on button "×" at bounding box center [617, 80] width 8 height 10
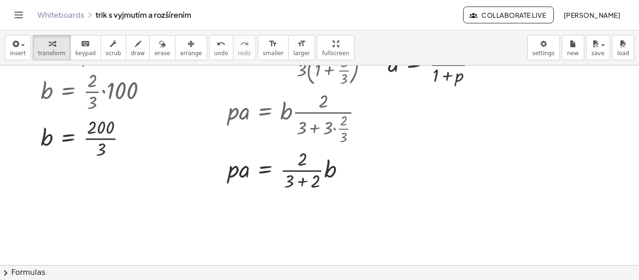
scroll to position [446, 0]
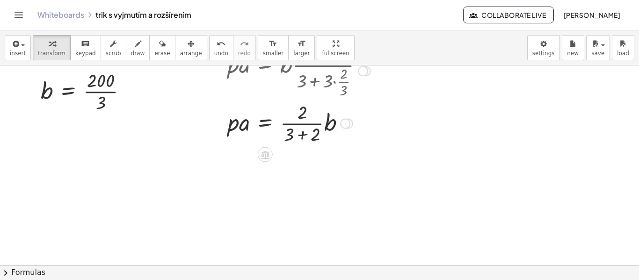
click at [302, 134] on div at bounding box center [303, 122] width 161 height 47
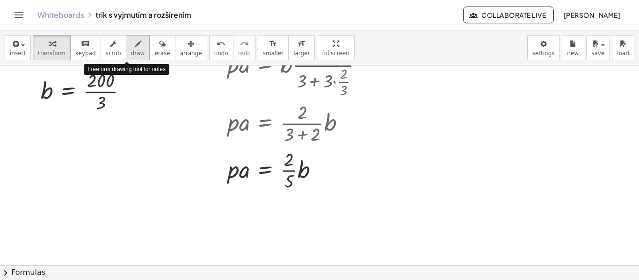
click at [129, 58] on button "draw" at bounding box center [138, 47] width 24 height 25
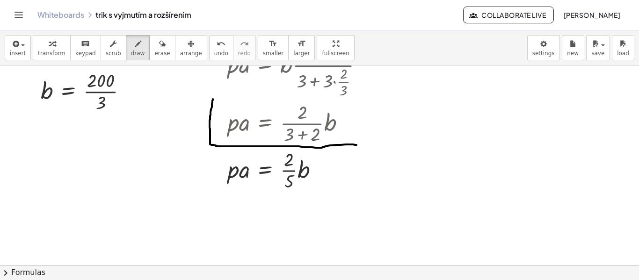
drag, startPoint x: 213, startPoint y: 99, endPoint x: 356, endPoint y: 145, distance: 150.7
click at [356, 145] on div at bounding box center [319, 18] width 639 height 798
drag, startPoint x: 213, startPoint y: 98, endPoint x: 355, endPoint y: 102, distance: 142.7
click at [355, 102] on div at bounding box center [319, 18] width 639 height 798
drag, startPoint x: 358, startPoint y: 146, endPoint x: 357, endPoint y: 101, distance: 44.4
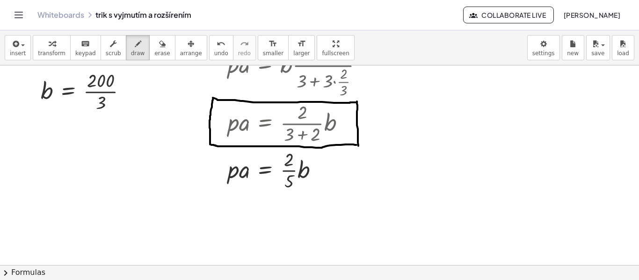
click at [357, 101] on div at bounding box center [319, 18] width 639 height 798
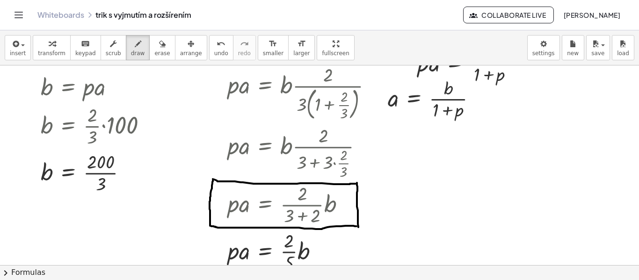
scroll to position [399, 0]
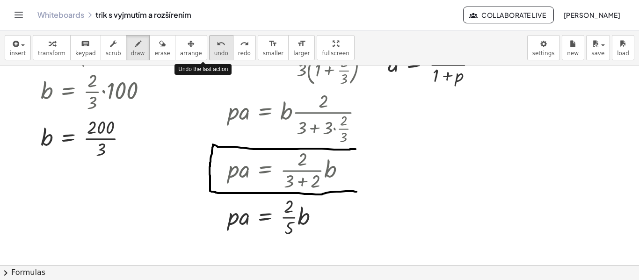
click at [209, 49] on button "undo undo" at bounding box center [221, 47] width 24 height 25
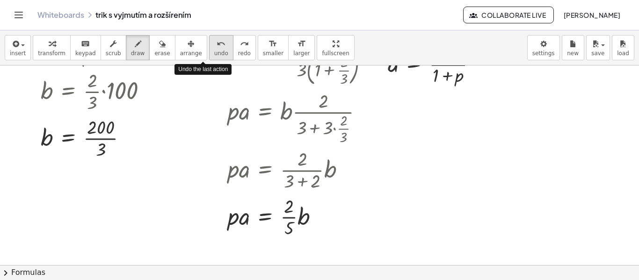
click at [209, 49] on button "undo undo" at bounding box center [221, 47] width 24 height 25
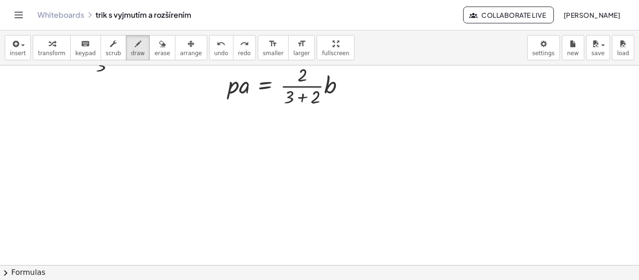
scroll to position [446, 0]
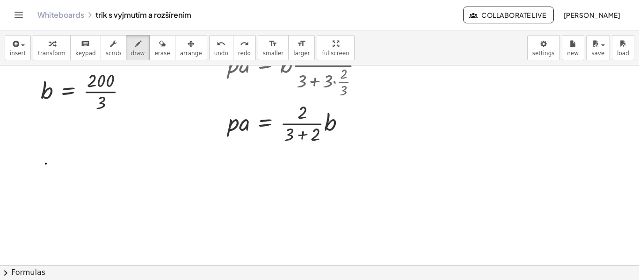
click at [46, 164] on div at bounding box center [319, 18] width 639 height 798
click at [216, 49] on icon "undo" at bounding box center [220, 43] width 9 height 11
click at [51, 53] on span "transform" at bounding box center [52, 53] width 28 height 7
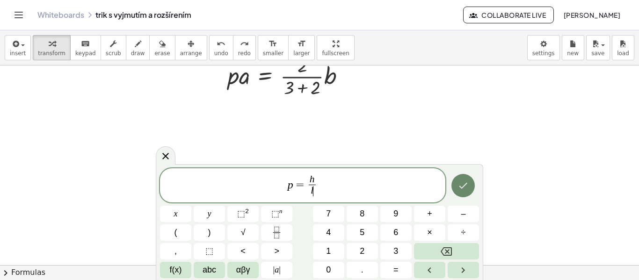
click at [460, 182] on icon "Done" at bounding box center [462, 185] width 11 height 11
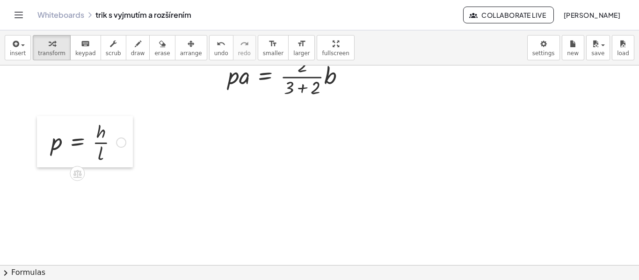
drag, startPoint x: 49, startPoint y: 185, endPoint x: 48, endPoint y: 150, distance: 35.1
click at [48, 150] on div at bounding box center [44, 141] width 14 height 51
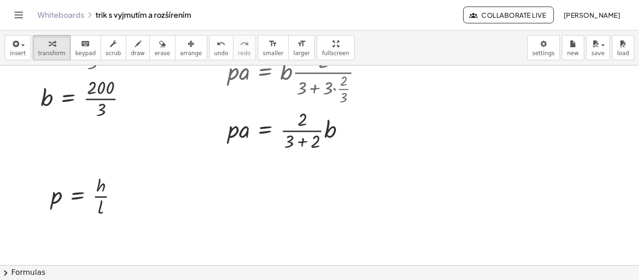
scroll to position [446, 0]
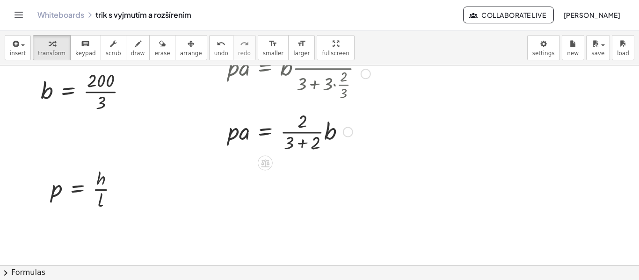
drag, startPoint x: 347, startPoint y: 127, endPoint x: 316, endPoint y: 141, distance: 34.3
click at [265, 132] on div "· p · a = · · 2 · ( + 3 + 2 ) · b" at bounding box center [265, 132] width 0 height 0
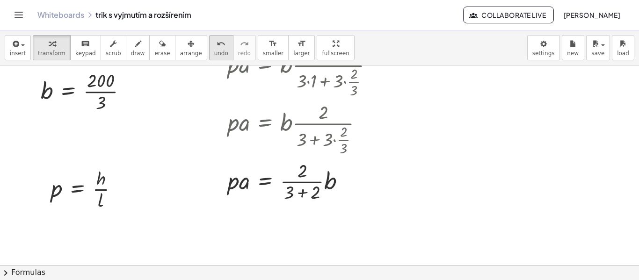
click at [214, 51] on span "undo" at bounding box center [221, 53] width 14 height 7
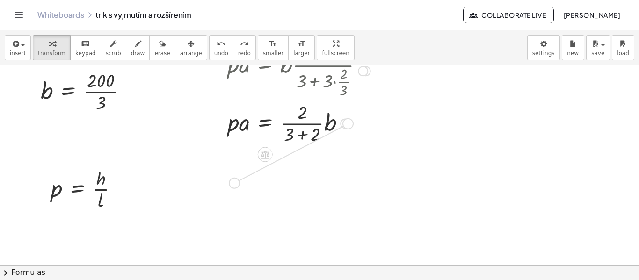
drag, startPoint x: 345, startPoint y: 127, endPoint x: 232, endPoint y: 188, distance: 128.5
click at [232, 188] on div "**********" at bounding box center [319, 18] width 639 height 798
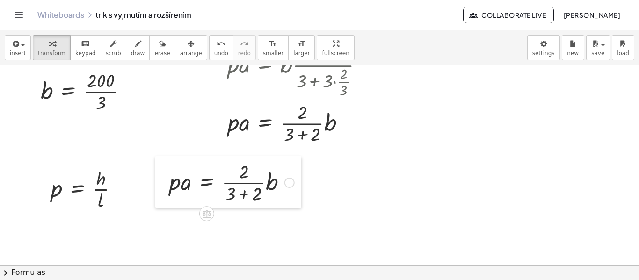
drag, startPoint x: 104, startPoint y: 185, endPoint x: 167, endPoint y: 188, distance: 62.8
click at [167, 188] on div at bounding box center [162, 181] width 14 height 51
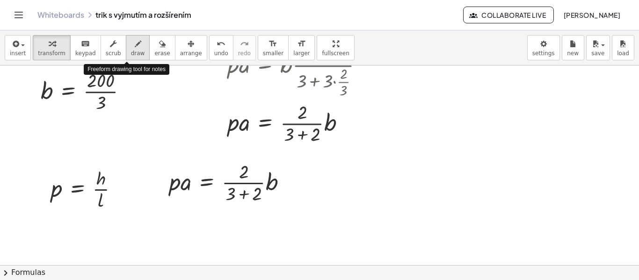
click at [131, 50] on span "draw" at bounding box center [138, 53] width 14 height 7
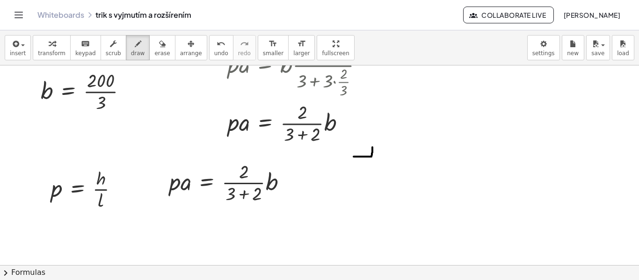
drag, startPoint x: 354, startPoint y: 157, endPoint x: 372, endPoint y: 147, distance: 20.5
click at [372, 147] on div at bounding box center [319, 18] width 639 height 798
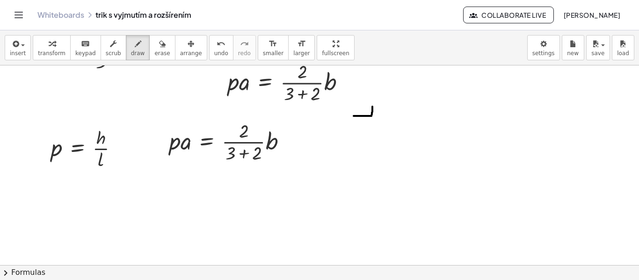
scroll to position [493, 0]
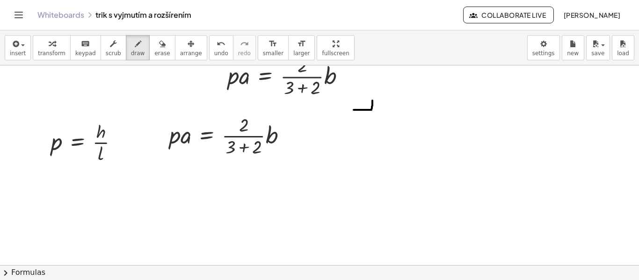
click at [49, 49] on icon "button" at bounding box center [52, 43] width 7 height 11
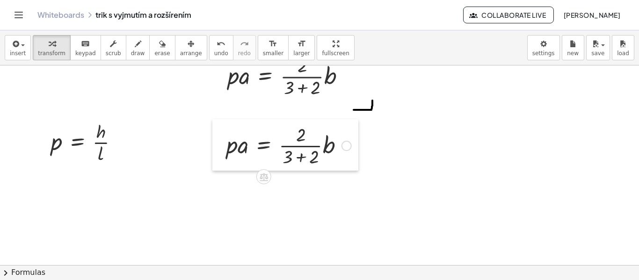
drag, startPoint x: 164, startPoint y: 145, endPoint x: 221, endPoint y: 155, distance: 57.9
click at [221, 155] on div at bounding box center [219, 144] width 14 height 51
click at [348, 145] on div at bounding box center [346, 146] width 10 height 10
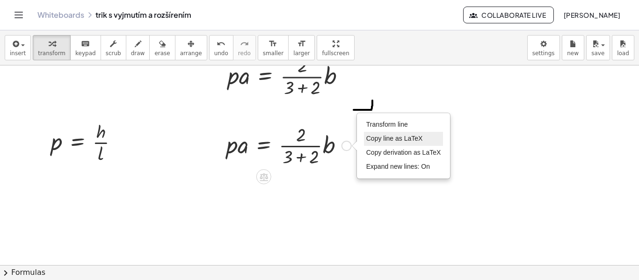
click at [401, 140] on span "Copy line as LaTeX" at bounding box center [394, 138] width 57 height 7
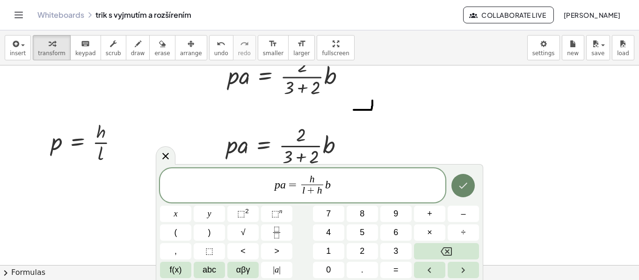
click at [461, 183] on icon "Done" at bounding box center [462, 185] width 11 height 11
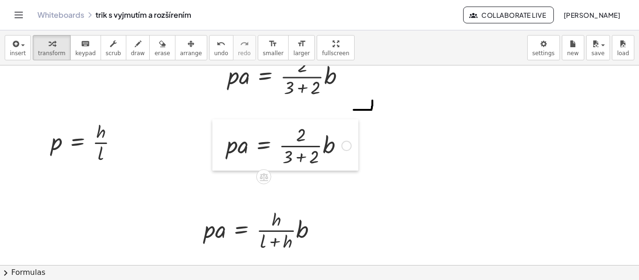
click at [223, 152] on div at bounding box center [219, 144] width 14 height 51
click at [187, 44] on icon "button" at bounding box center [190, 43] width 7 height 11
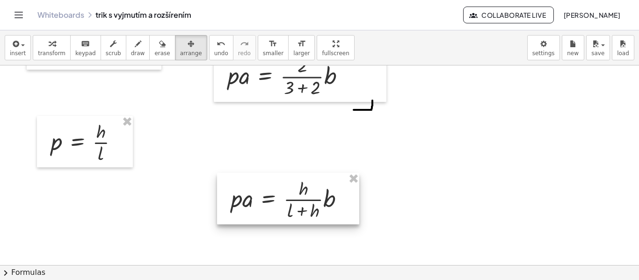
drag, startPoint x: 246, startPoint y: 237, endPoint x: 278, endPoint y: 173, distance: 70.5
click at [278, 175] on div at bounding box center [288, 198] width 142 height 51
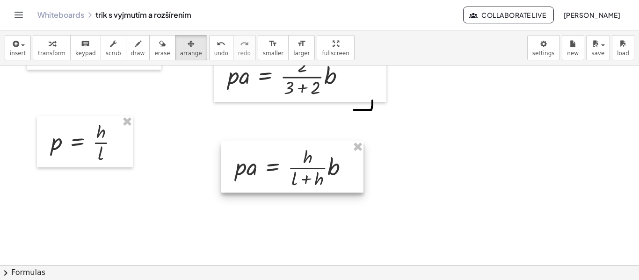
click at [274, 159] on div at bounding box center [292, 166] width 142 height 51
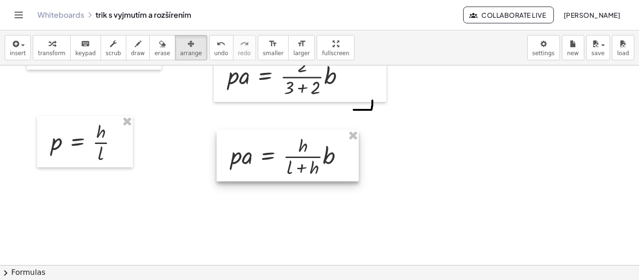
drag, startPoint x: 283, startPoint y: 171, endPoint x: 279, endPoint y: 160, distance: 11.7
click at [279, 160] on div at bounding box center [287, 155] width 142 height 51
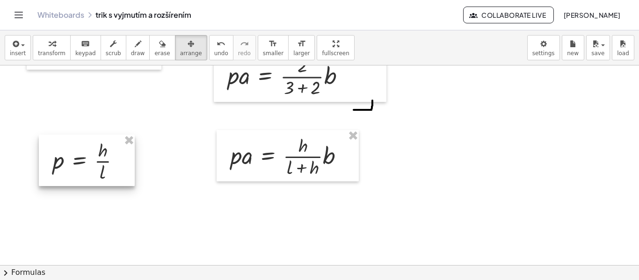
drag, startPoint x: 126, startPoint y: 154, endPoint x: 128, endPoint y: 173, distance: 18.8
click at [128, 173] on div at bounding box center [87, 160] width 96 height 51
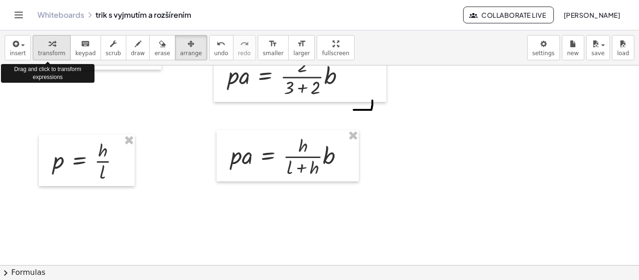
click at [57, 50] on span "transform" at bounding box center [52, 53] width 28 height 7
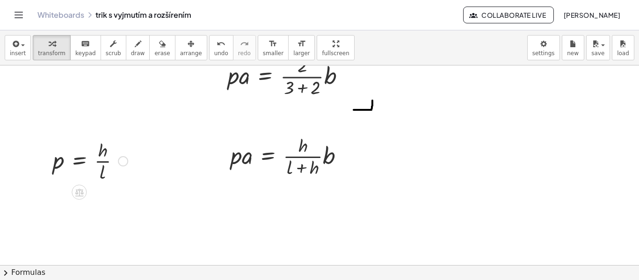
click at [124, 162] on div at bounding box center [123, 161] width 10 height 10
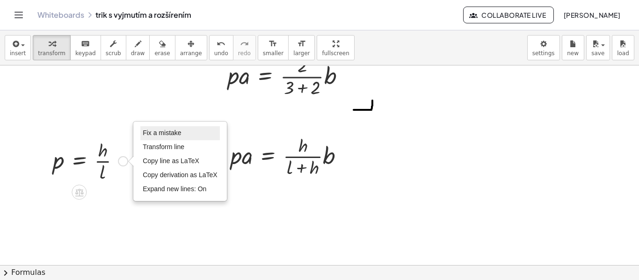
click at [158, 130] on span "Fix a mistake" at bounding box center [162, 132] width 38 height 7
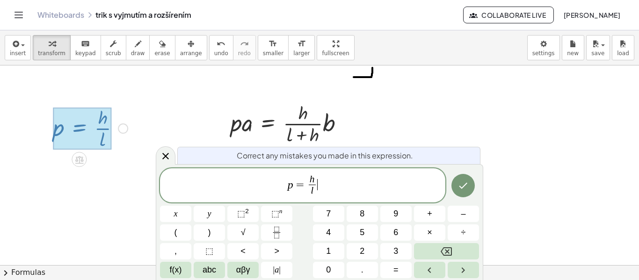
scroll to position [527, 0]
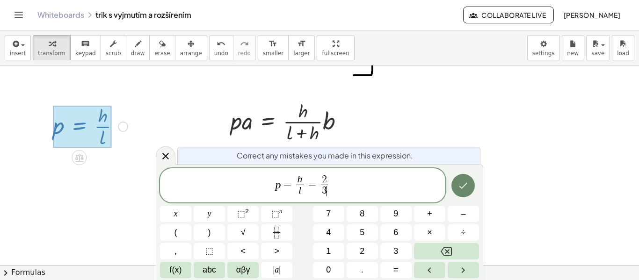
click at [457, 184] on icon "Done" at bounding box center [462, 185] width 11 height 11
click at [465, 186] on icon "Done" at bounding box center [463, 186] width 8 height 6
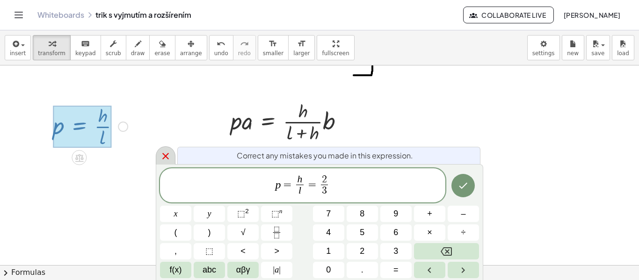
click at [172, 155] on div at bounding box center [166, 155] width 20 height 18
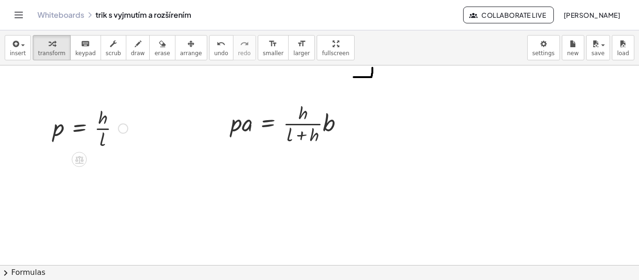
scroll to position [539, 0]
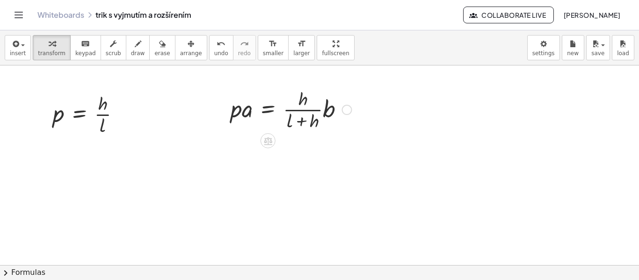
click at [347, 112] on div at bounding box center [347, 110] width 10 height 10
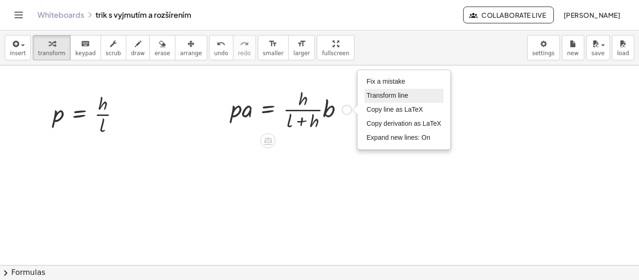
click at [402, 95] on span "Transform line" at bounding box center [388, 95] width 42 height 7
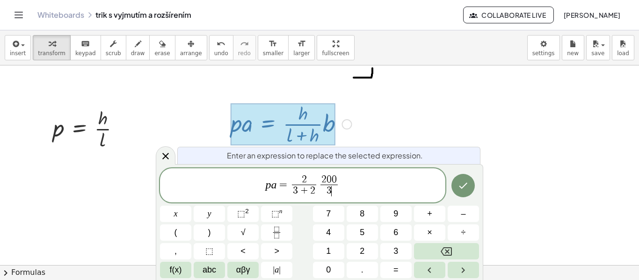
scroll to position [586, 0]
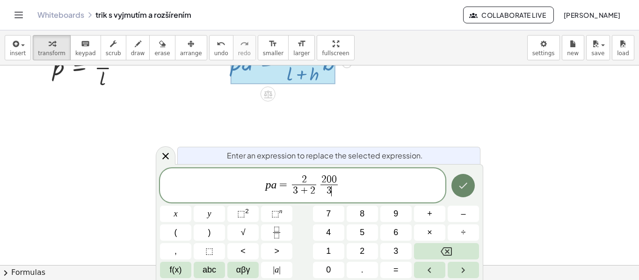
click at [463, 188] on icon "Done" at bounding box center [462, 185] width 11 height 11
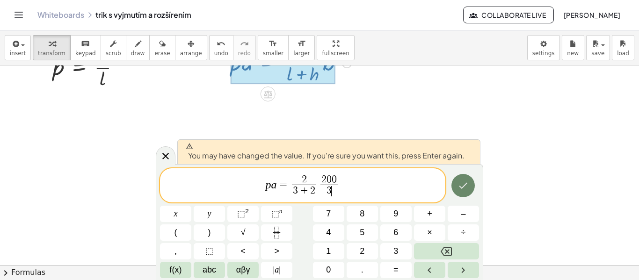
click at [466, 187] on icon "Done" at bounding box center [462, 185] width 11 height 11
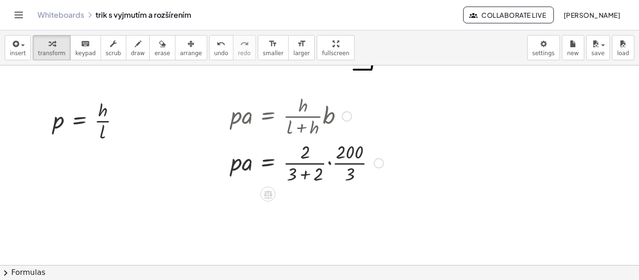
scroll to position [539, 0]
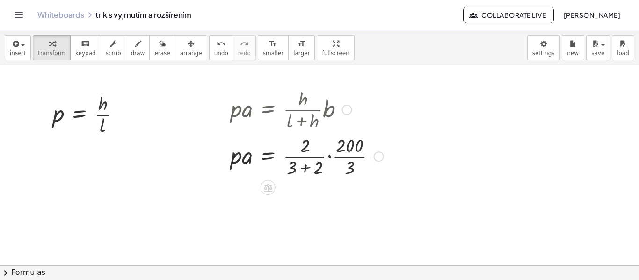
click at [307, 168] on div at bounding box center [307, 155] width 162 height 47
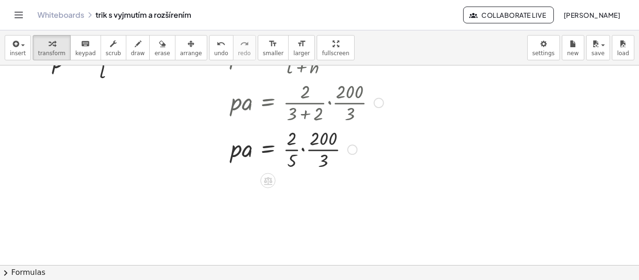
scroll to position [599, 0]
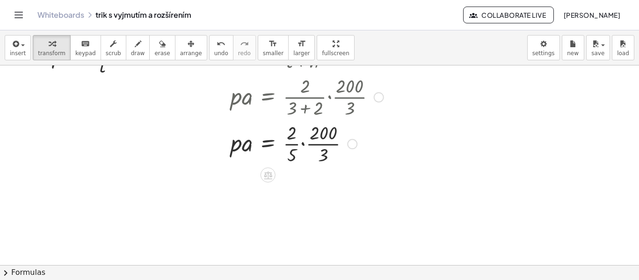
click at [302, 143] on div at bounding box center [307, 143] width 162 height 47
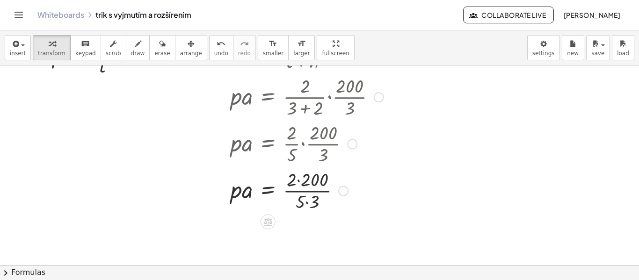
click at [298, 180] on div at bounding box center [307, 189] width 162 height 47
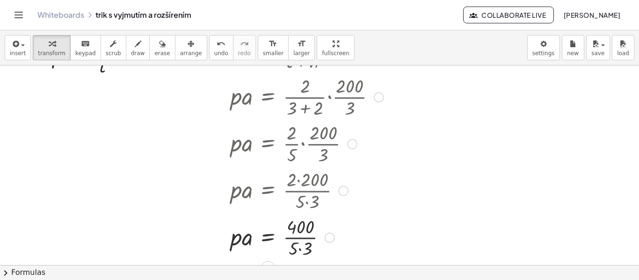
click at [300, 250] on div at bounding box center [307, 237] width 162 height 47
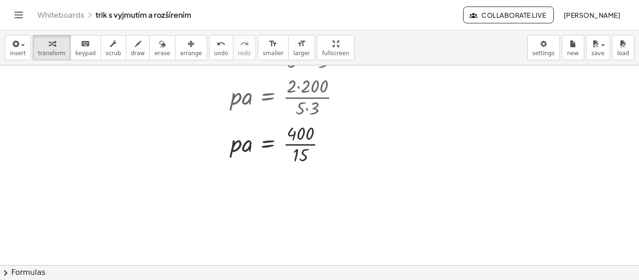
scroll to position [646, 0]
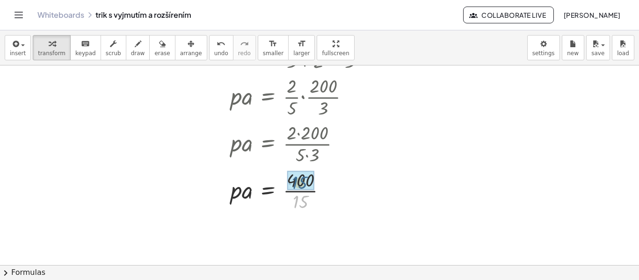
drag, startPoint x: 299, startPoint y: 203, endPoint x: 298, endPoint y: 183, distance: 19.7
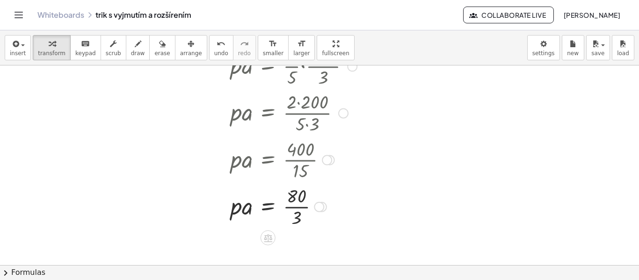
scroll to position [692, 0]
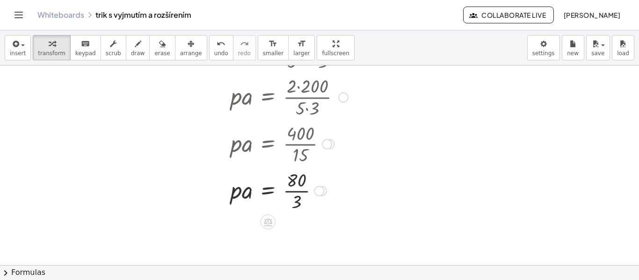
click at [299, 193] on div at bounding box center [307, 190] width 162 height 47
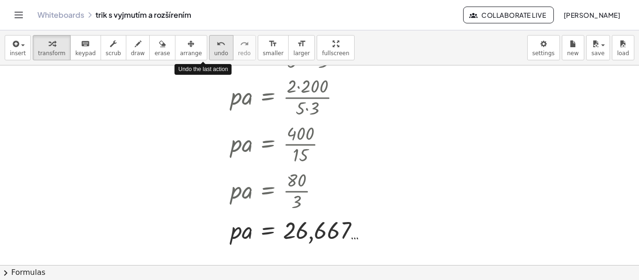
click at [214, 53] on span "undo" at bounding box center [221, 53] width 14 height 7
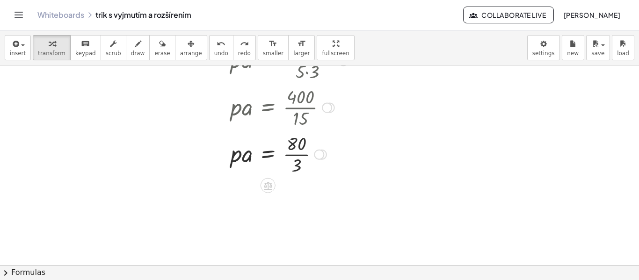
scroll to position [739, 0]
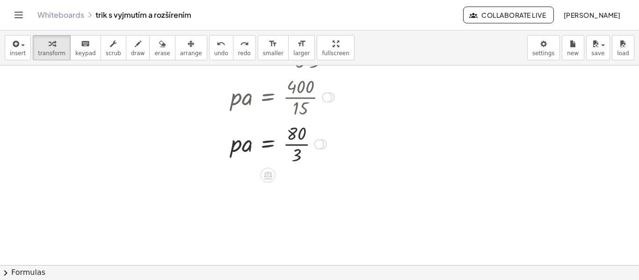
click at [316, 146] on div at bounding box center [319, 144] width 10 height 10
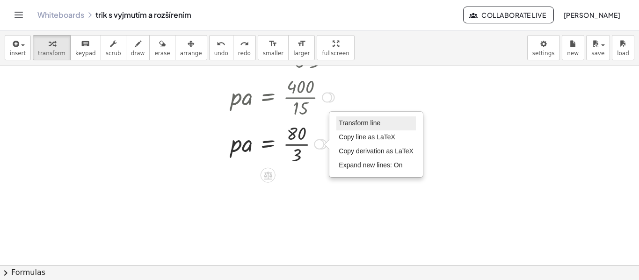
click at [367, 123] on span "Transform line" at bounding box center [359, 122] width 42 height 7
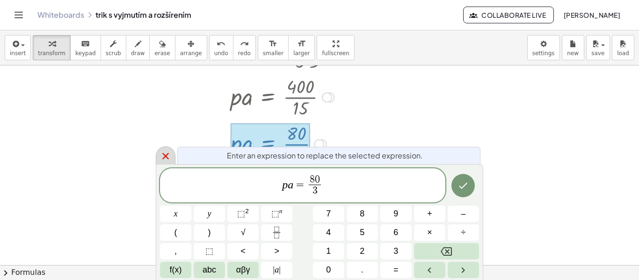
click at [161, 156] on icon at bounding box center [165, 156] width 11 height 11
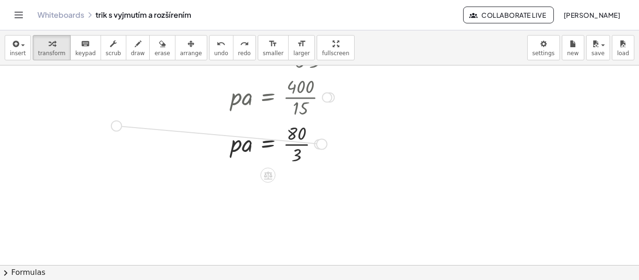
drag, startPoint x: 321, startPoint y: 144, endPoint x: 112, endPoint y: 125, distance: 209.8
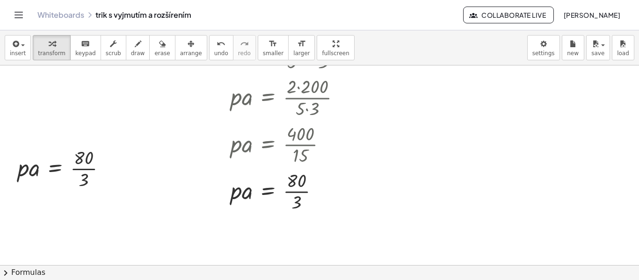
scroll to position [692, 0]
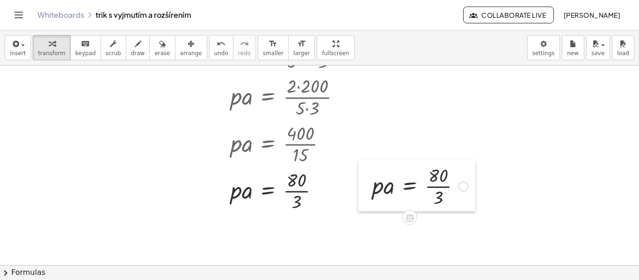
drag, startPoint x: 13, startPoint y: 177, endPoint x: 367, endPoint y: 195, distance: 354.8
click at [367, 195] on div at bounding box center [365, 185] width 14 height 51
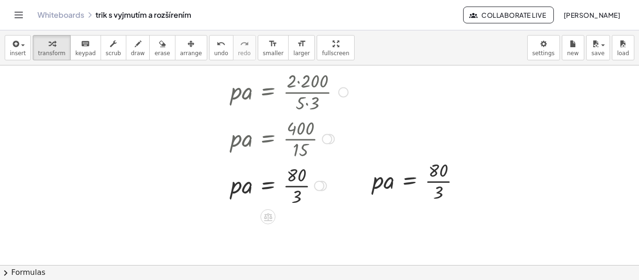
scroll to position [739, 0]
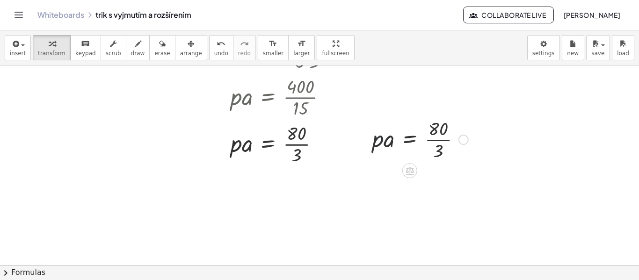
click at [373, 140] on div at bounding box center [419, 138] width 105 height 47
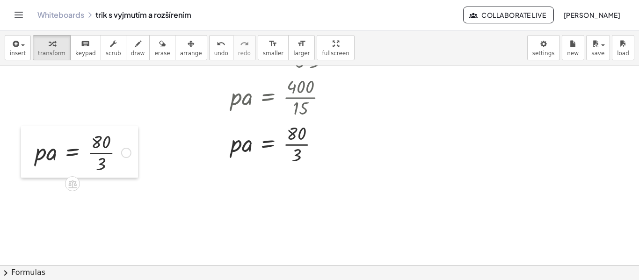
drag, startPoint x: 369, startPoint y: 151, endPoint x: 32, endPoint y: 164, distance: 337.3
click at [32, 164] on div at bounding box center [28, 151] width 14 height 51
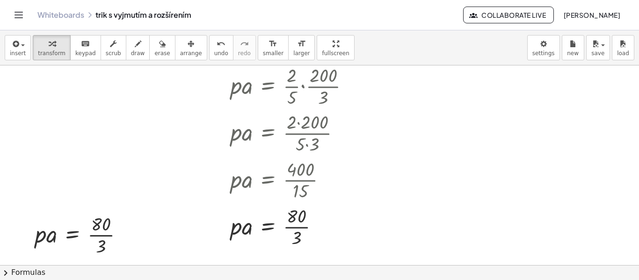
scroll to position [646, 0]
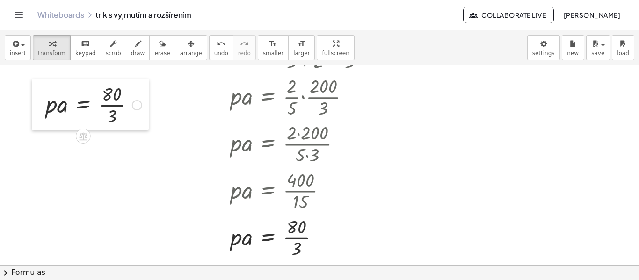
drag, startPoint x: 34, startPoint y: 247, endPoint x: 44, endPoint y: 106, distance: 141.1
click at [44, 106] on div at bounding box center [39, 104] width 14 height 51
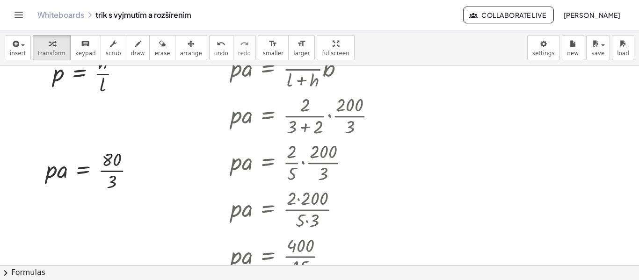
scroll to position [552, 0]
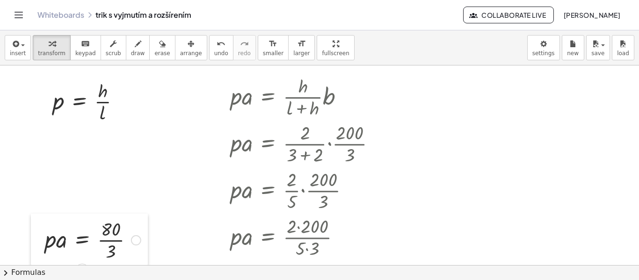
drag, startPoint x: 45, startPoint y: 199, endPoint x: 44, endPoint y: 241, distance: 41.6
click at [44, 241] on div at bounding box center [38, 239] width 14 height 51
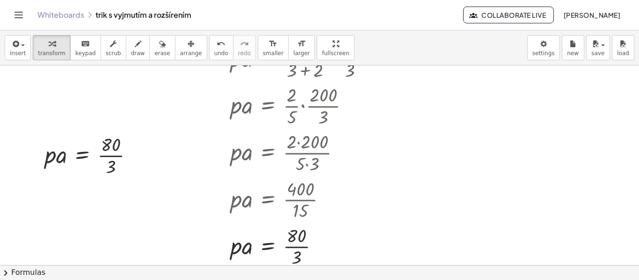
scroll to position [646, 0]
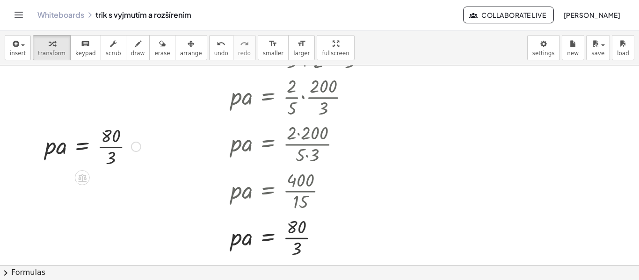
click at [133, 148] on div at bounding box center [136, 147] width 10 height 10
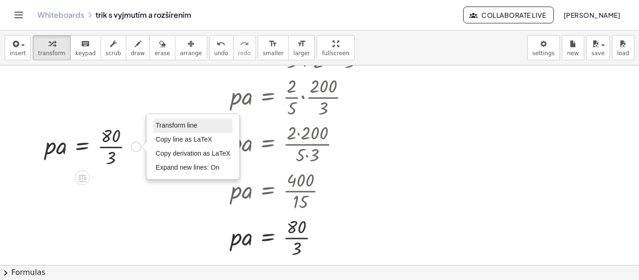
click at [177, 129] on span "Transform line" at bounding box center [177, 125] width 42 height 7
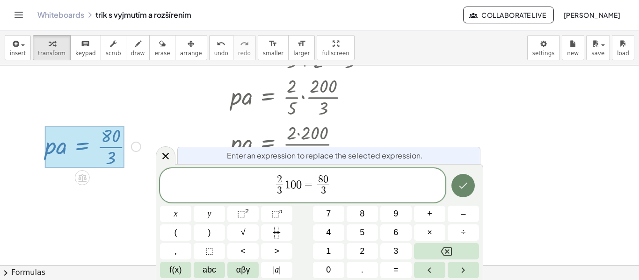
click at [464, 178] on button "Done" at bounding box center [462, 185] width 23 height 23
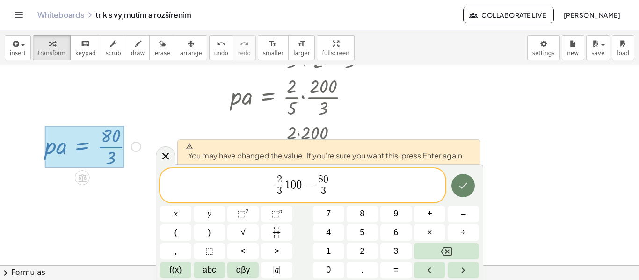
click at [464, 179] on button "Done" at bounding box center [462, 185] width 23 height 23
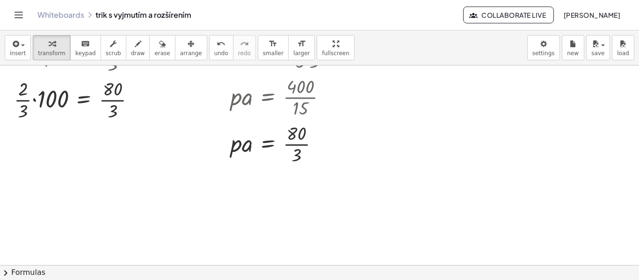
scroll to position [692, 0]
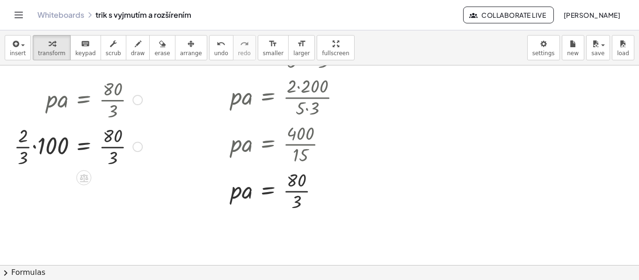
click at [34, 145] on div at bounding box center [77, 145] width 137 height 47
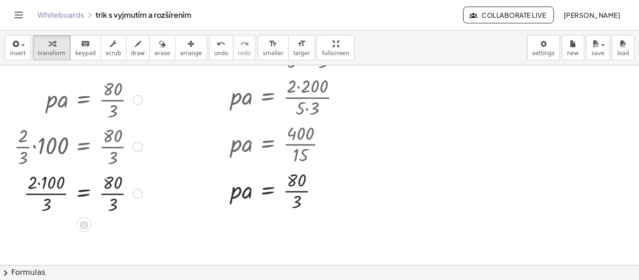
click at [40, 184] on div at bounding box center [77, 192] width 137 height 47
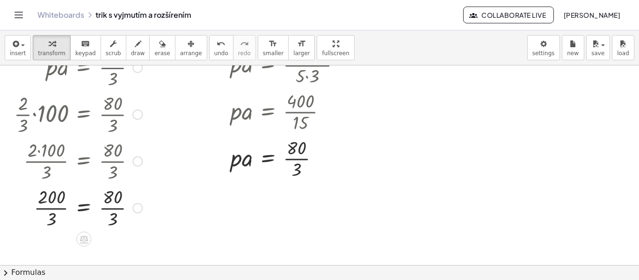
scroll to position [739, 0]
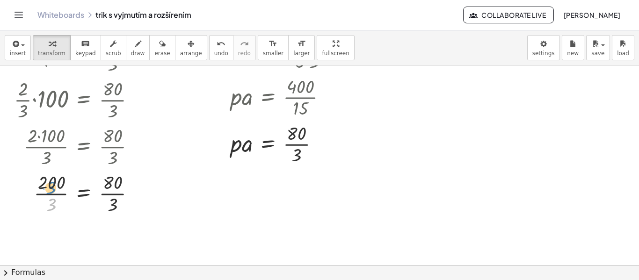
drag, startPoint x: 51, startPoint y: 204, endPoint x: 51, endPoint y: 181, distance: 22.9
click at [51, 181] on div at bounding box center [77, 192] width 137 height 47
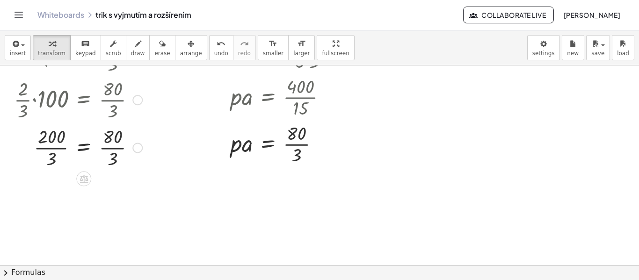
drag, startPoint x: 135, startPoint y: 195, endPoint x: 133, endPoint y: 148, distance: 46.8
click at [133, 148] on div "Transform line Copy line as LaTeX Copy derivation as LaTeX Expand new lines: On" at bounding box center [137, 148] width 10 height 10
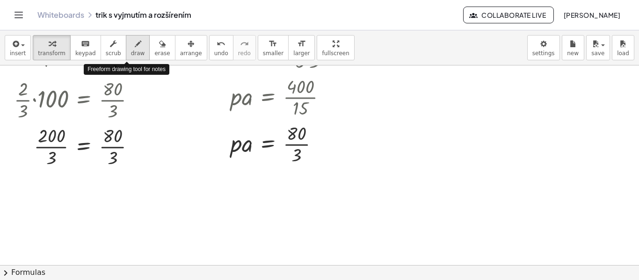
click at [131, 55] on span "draw" at bounding box center [138, 53] width 14 height 7
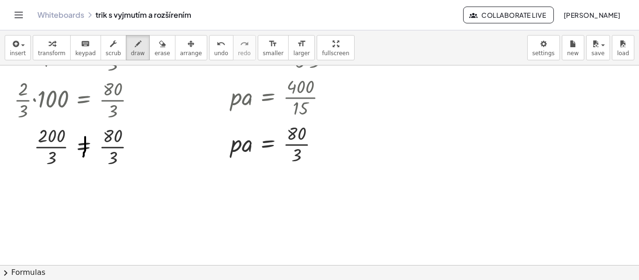
drag, startPoint x: 85, startPoint y: 137, endPoint x: 83, endPoint y: 157, distance: 19.7
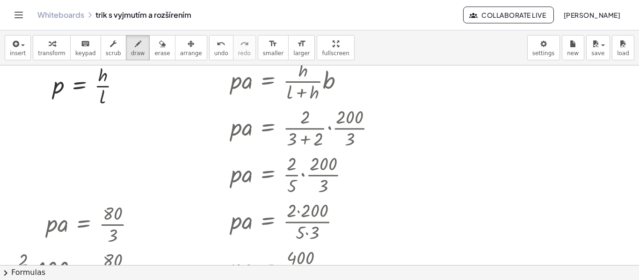
scroll to position [552, 0]
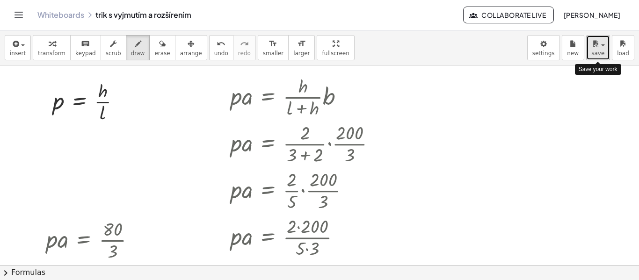
click at [594, 52] on span "save" at bounding box center [597, 53] width 13 height 7
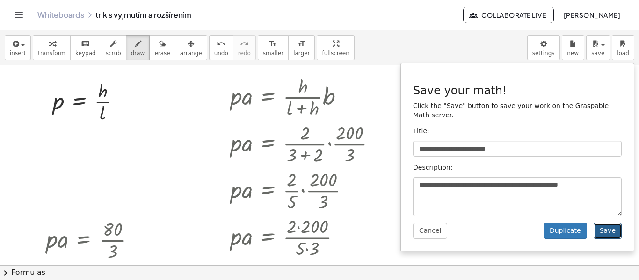
click at [607, 223] on button "Save" at bounding box center [607, 231] width 28 height 16
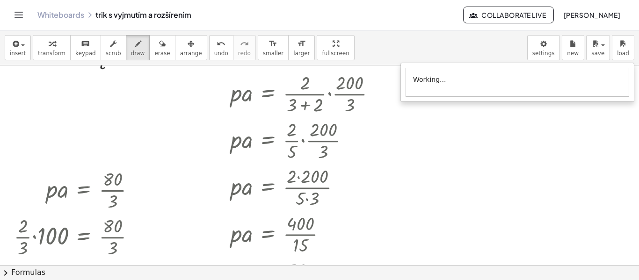
scroll to position [646, 0]
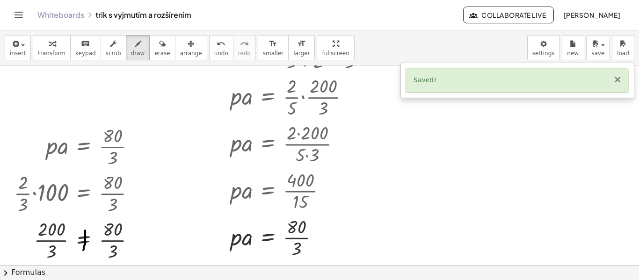
click at [620, 79] on button "×" at bounding box center [617, 80] width 8 height 10
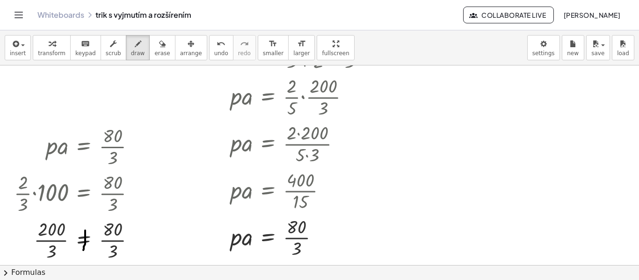
scroll to position [692, 0]
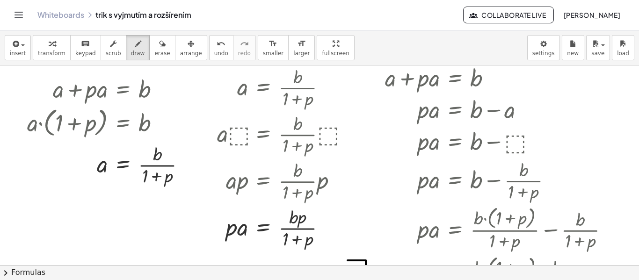
scroll to position [0, 0]
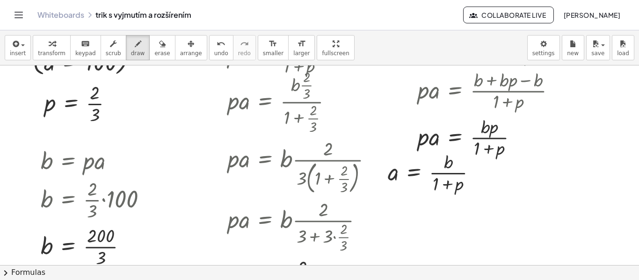
scroll to position [280, 0]
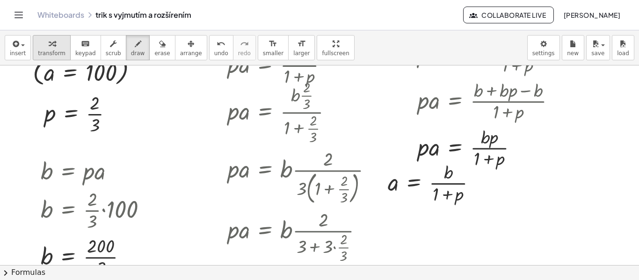
click at [52, 48] on div "button" at bounding box center [52, 43] width 28 height 11
click at [125, 173] on div at bounding box center [97, 170] width 123 height 32
click at [104, 178] on div at bounding box center [97, 170] width 123 height 32
click at [116, 173] on div at bounding box center [117, 171] width 10 height 10
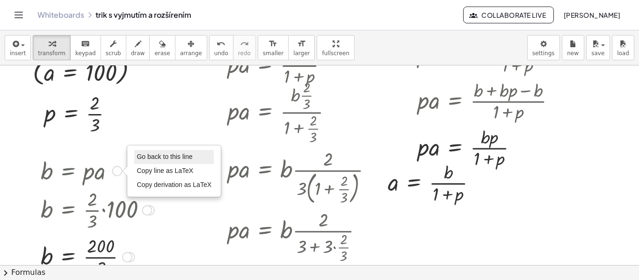
click at [158, 158] on span "Go back to this line" at bounding box center [165, 156] width 56 height 7
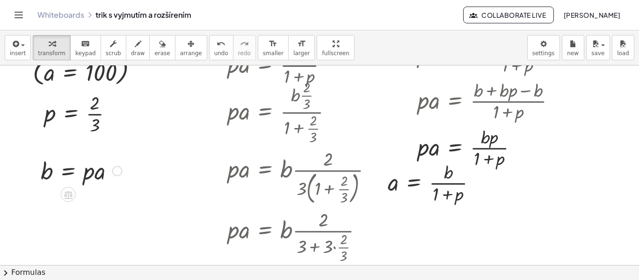
click at [118, 172] on div "Go back to this line Copy line as LaTeX Copy derivation as LaTeX" at bounding box center [117, 171] width 10 height 10
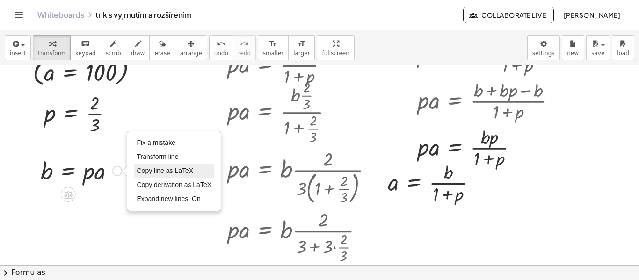
click at [156, 144] on span "Fix a mistake" at bounding box center [156, 142] width 38 height 7
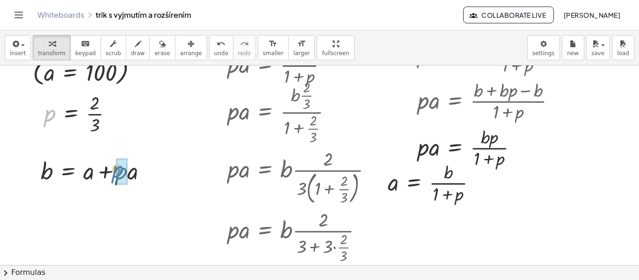
drag, startPoint x: 50, startPoint y: 118, endPoint x: 118, endPoint y: 174, distance: 88.0
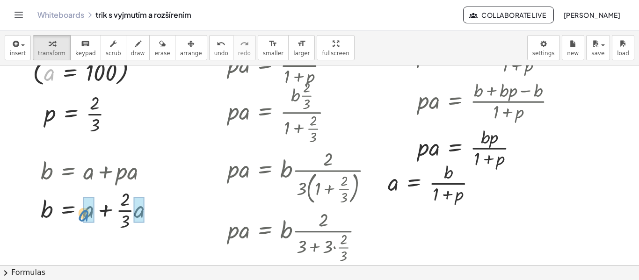
drag, startPoint x: 47, startPoint y: 78, endPoint x: 81, endPoint y: 218, distance: 144.9
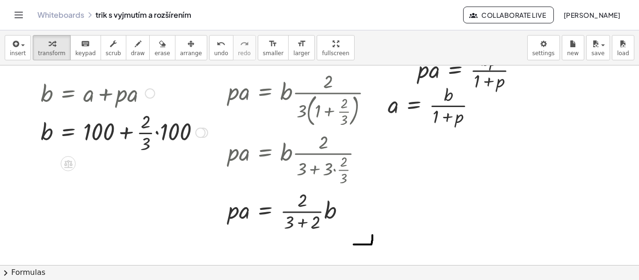
scroll to position [374, 0]
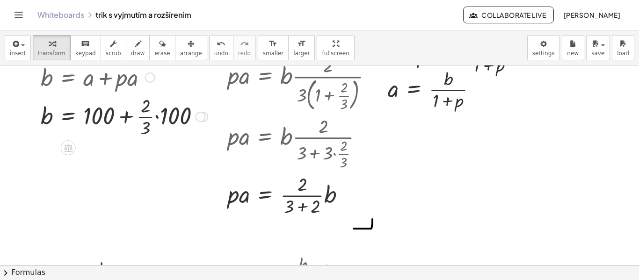
click at [157, 117] on div at bounding box center [124, 116] width 176 height 47
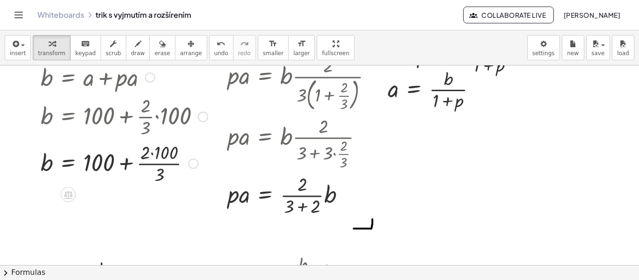
click at [152, 152] on div at bounding box center [124, 162] width 176 height 47
drag, startPoint x: 155, startPoint y: 174, endPoint x: 102, endPoint y: 164, distance: 53.8
click at [102, 164] on div at bounding box center [124, 162] width 176 height 47
click at [111, 154] on div at bounding box center [124, 162] width 176 height 47
click at [123, 165] on div at bounding box center [124, 162] width 176 height 47
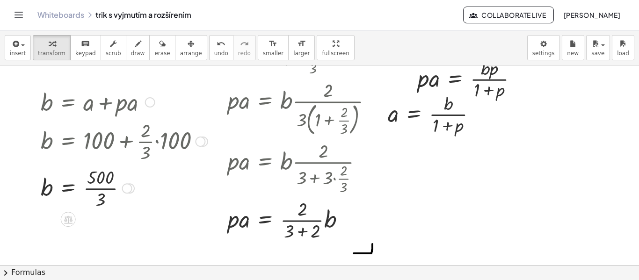
scroll to position [327, 0]
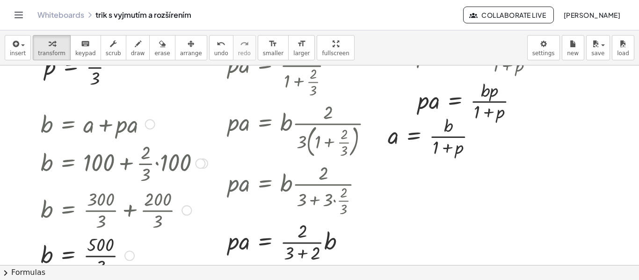
drag, startPoint x: 128, startPoint y: 212, endPoint x: 125, endPoint y: 260, distance: 48.7
click at [68, 256] on div "b = · · 3 500 Fix a mistake Transform line Copy line as LaTeX Copy derivation a…" at bounding box center [68, 256] width 0 height 0
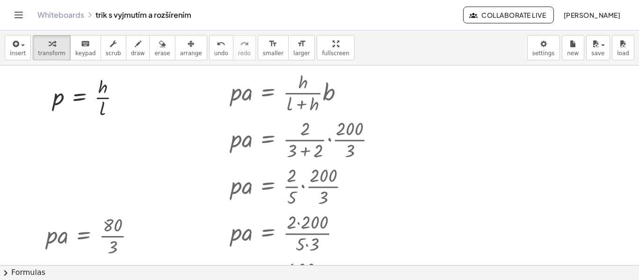
scroll to position [514, 0]
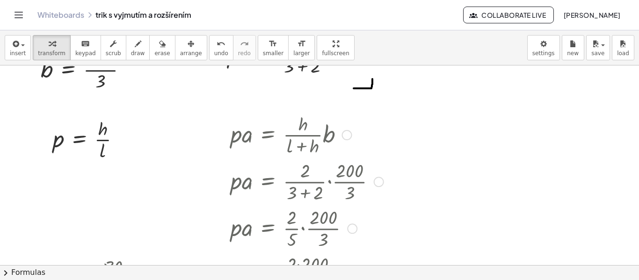
drag, startPoint x: 378, startPoint y: 181, endPoint x: 379, endPoint y: 236, distance: 55.2
click at [268, 135] on div "· p · a = · · h · ( + l + h ) · b · p · a = · · 2 · ( + 3 + 2 ) · · 200 · 3 · p…" at bounding box center [268, 135] width 0 height 0
drag, startPoint x: 378, startPoint y: 181, endPoint x: 385, endPoint y: 206, distance: 25.6
click at [268, 135] on div "· p · a = · · h · ( + l + h ) · b · p · a = · · 2 · ( + 3 + 2 ) · · 200 · 3 · p…" at bounding box center [268, 135] width 0 height 0
click at [374, 179] on div at bounding box center [379, 182] width 10 height 10
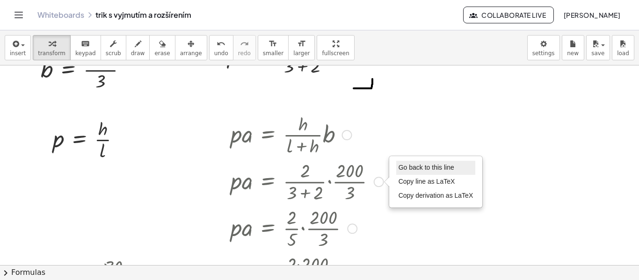
click at [414, 165] on span "Go back to this line" at bounding box center [426, 167] width 56 height 7
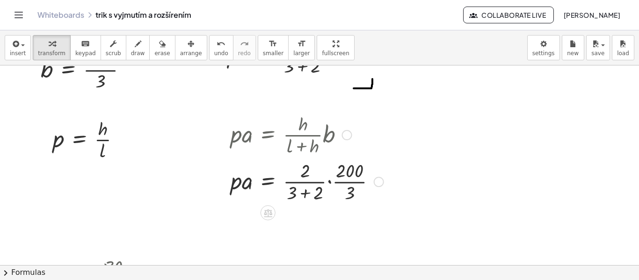
drag, startPoint x: 379, startPoint y: 181, endPoint x: 384, endPoint y: 195, distance: 14.5
click at [268, 182] on div "· p · a = · · 2 · ( + 3 + 2 ) · · 200 · 3 Go back to this line Copy line as LaT…" at bounding box center [268, 182] width 0 height 0
click at [346, 136] on div at bounding box center [347, 135] width 10 height 10
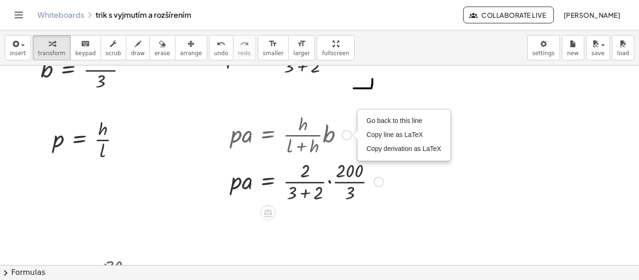
click at [378, 179] on div "Go back to this line Copy line as LaTeX Copy derivation as LaTeX" at bounding box center [379, 182] width 10 height 10
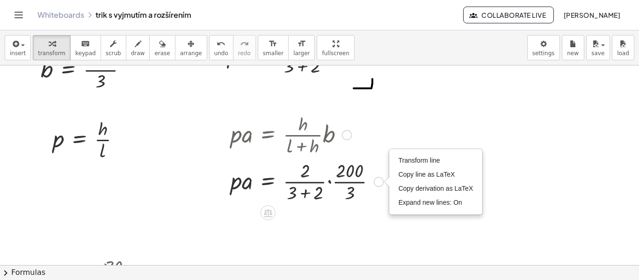
click at [346, 135] on div "Go back to this line Copy line as LaTeX Copy derivation as LaTeX" at bounding box center [347, 135] width 10 height 10
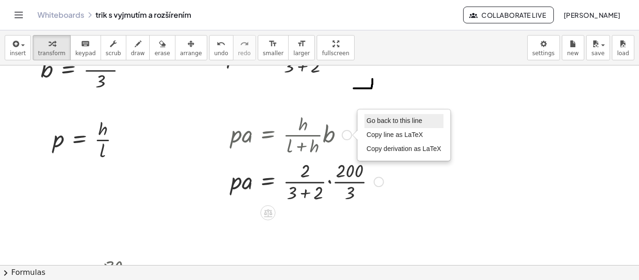
click at [381, 120] on span "Go back to this line" at bounding box center [395, 120] width 56 height 7
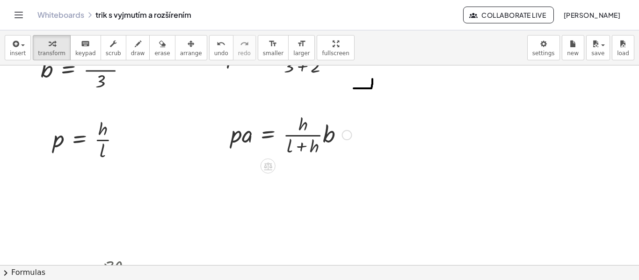
click at [346, 133] on div "Go back to this line Copy line as LaTeX Copy derivation as LaTeX" at bounding box center [347, 135] width 10 height 10
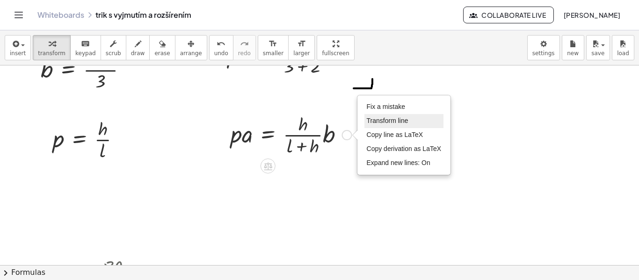
click at [376, 123] on span "Transform line" at bounding box center [388, 120] width 42 height 7
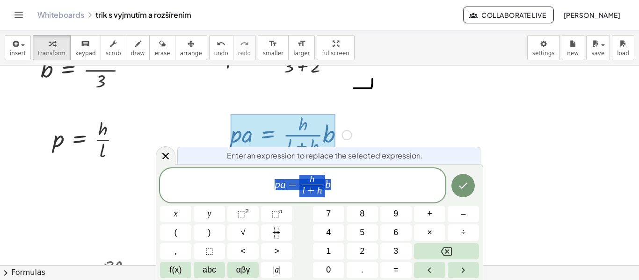
click at [379, 123] on div at bounding box center [319, 50] width 639 height 998
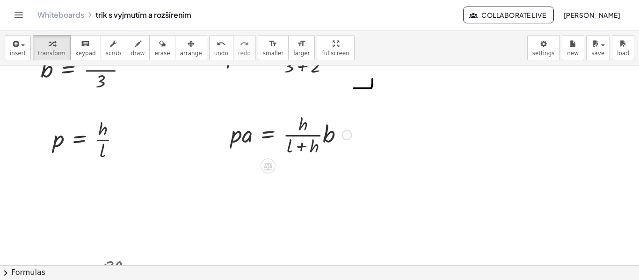
click at [347, 134] on div "Fix a mistake Transform line Copy line as LaTeX Copy derivation as LaTeX Expand…" at bounding box center [347, 135] width 10 height 10
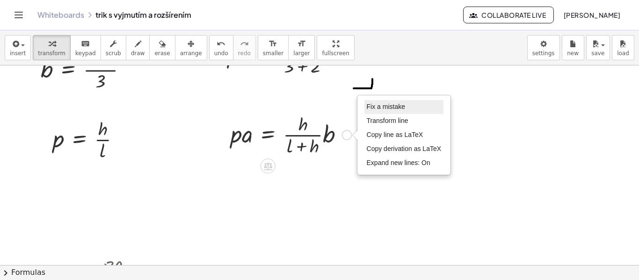
click at [395, 110] on span "Fix a mistake" at bounding box center [386, 106] width 38 height 7
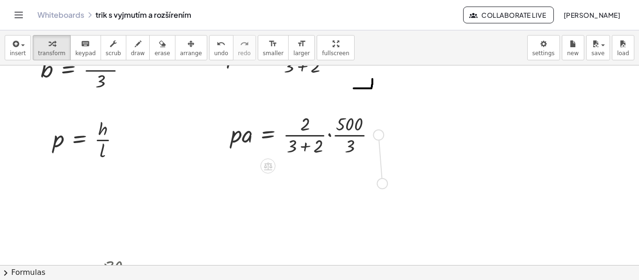
drag, startPoint x: 378, startPoint y: 137, endPoint x: 382, endPoint y: 187, distance: 50.2
click at [382, 187] on div "**********" at bounding box center [319, 50] width 639 height 998
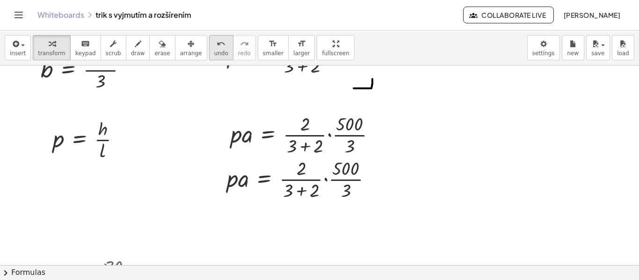
click at [214, 53] on span "undo" at bounding box center [221, 53] width 14 height 7
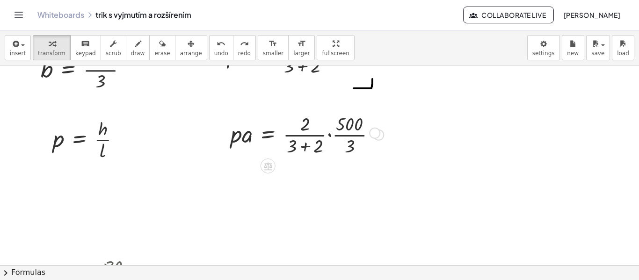
click at [375, 137] on div "Fix a mistake Transform line Copy line as LaTeX Copy derivation as LaTeX Expand…" at bounding box center [378, 135] width 10 height 10
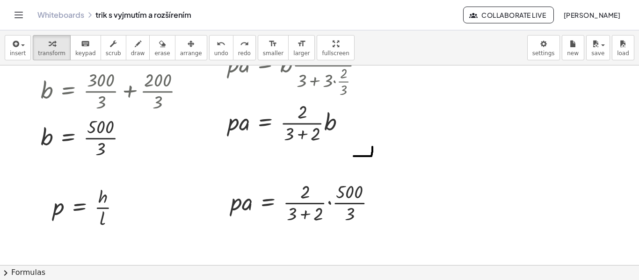
scroll to position [467, 0]
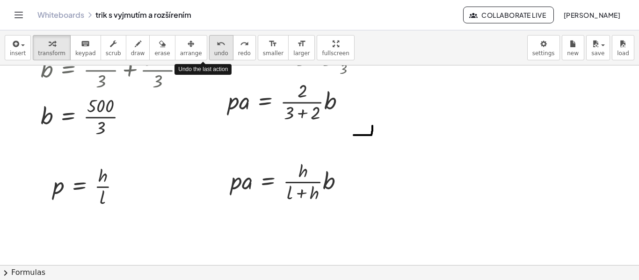
click at [216, 47] on icon "undo" at bounding box center [220, 43] width 9 height 11
click at [347, 183] on div "Fix a mistake Transform line Copy line as LaTeX Copy derivation as LaTeX Expand…" at bounding box center [347, 182] width 10 height 10
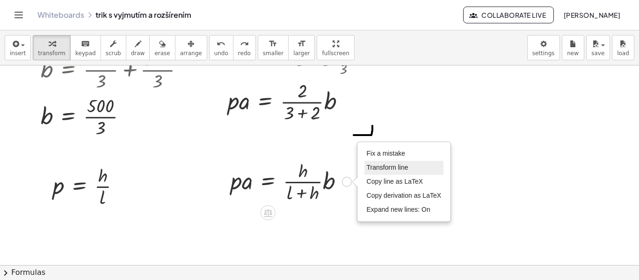
click at [374, 167] on span "Transform line" at bounding box center [388, 167] width 42 height 7
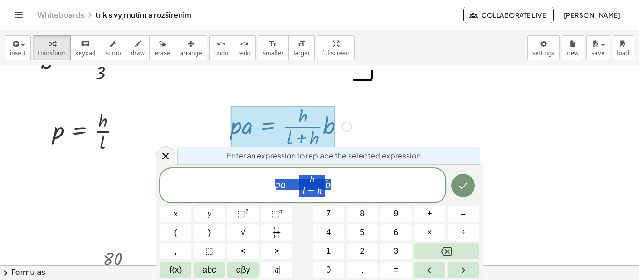
scroll to position [523, 0]
click at [317, 178] on span "h" at bounding box center [312, 180] width 22 height 10
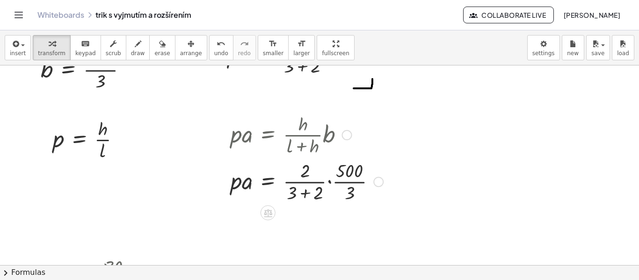
scroll to position [561, 0]
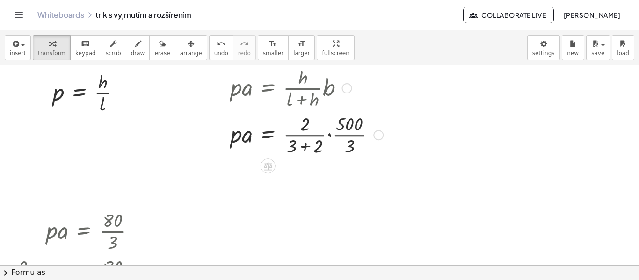
click at [306, 146] on div at bounding box center [307, 134] width 162 height 47
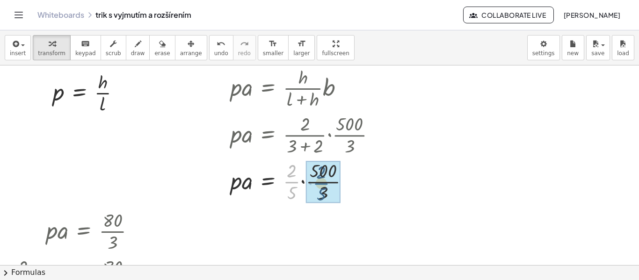
drag, startPoint x: 293, startPoint y: 181, endPoint x: 323, endPoint y: 182, distance: 30.0
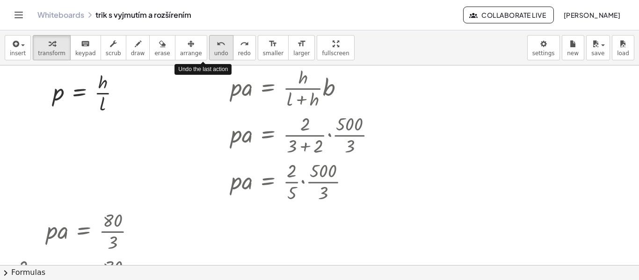
click at [216, 47] on icon "undo" at bounding box center [220, 43] width 9 height 11
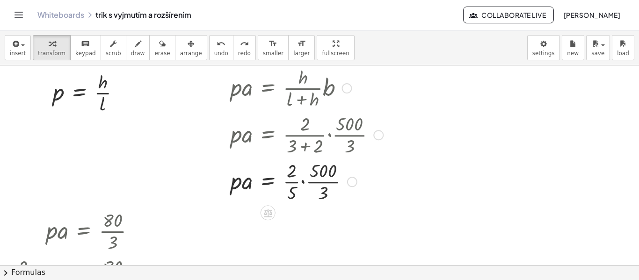
click at [303, 180] on div at bounding box center [311, 181] width 171 height 47
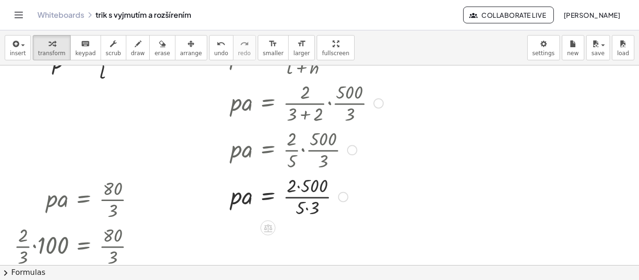
scroll to position [608, 0]
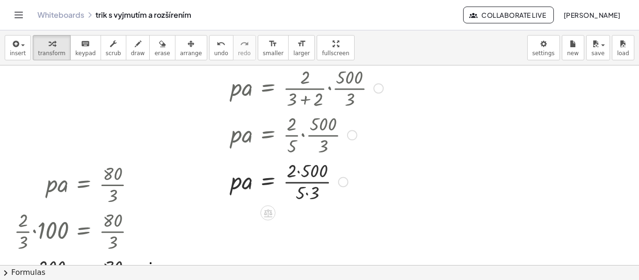
click at [303, 194] on div at bounding box center [307, 181] width 162 height 47
click at [304, 192] on div at bounding box center [307, 181] width 162 height 47
click at [307, 192] on div at bounding box center [307, 181] width 162 height 47
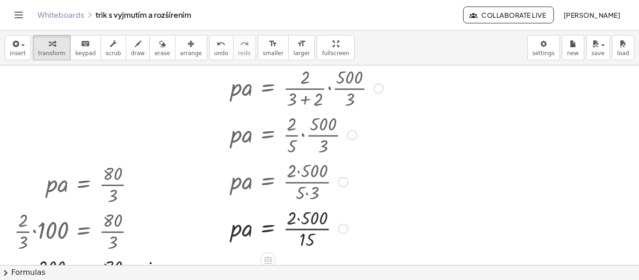
click at [299, 218] on div at bounding box center [307, 228] width 162 height 47
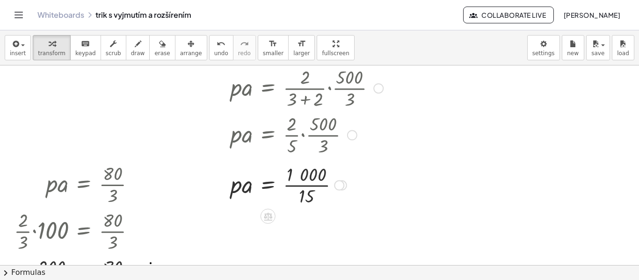
drag, startPoint x: 338, startPoint y: 230, endPoint x: 342, endPoint y: 184, distance: 46.4
click at [342, 184] on div at bounding box center [339, 185] width 10 height 10
drag, startPoint x: 309, startPoint y: 193, endPoint x: 309, endPoint y: 177, distance: 15.9
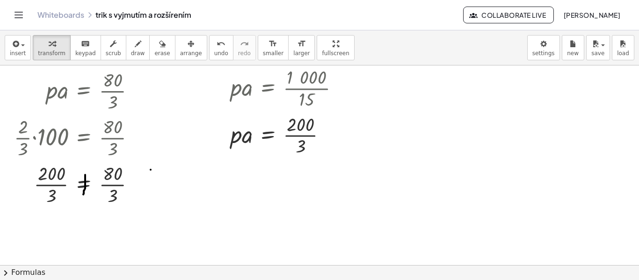
scroll to position [654, 0]
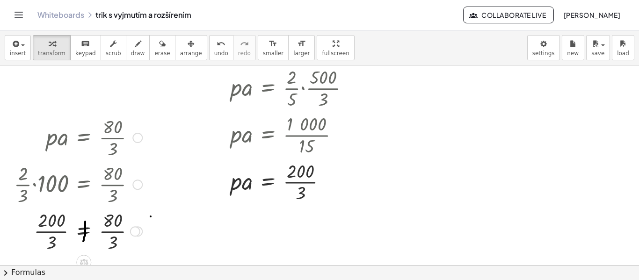
click at [139, 139] on div at bounding box center [137, 138] width 10 height 10
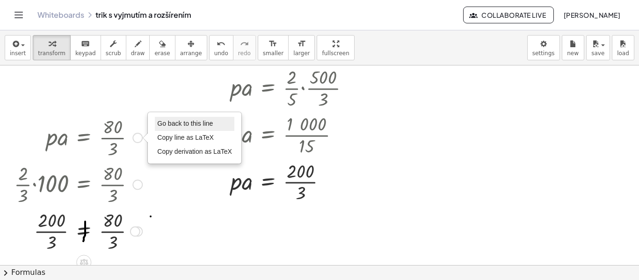
click at [176, 123] on span "Go back to this line" at bounding box center [185, 123] width 56 height 7
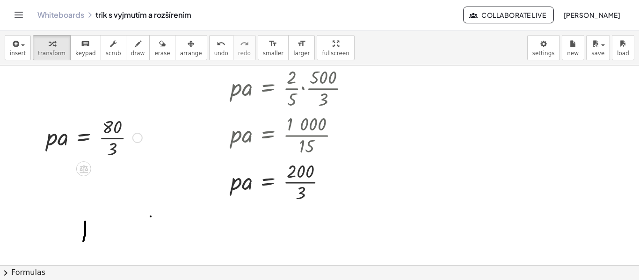
click at [134, 137] on div "Go back to this line Copy line as LaTeX Copy derivation as LaTeX" at bounding box center [137, 138] width 10 height 10
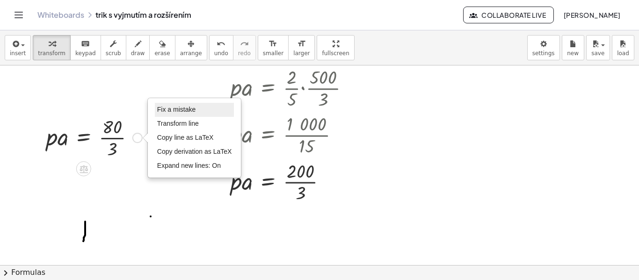
click at [166, 110] on span "Fix a mistake" at bounding box center [176, 109] width 38 height 7
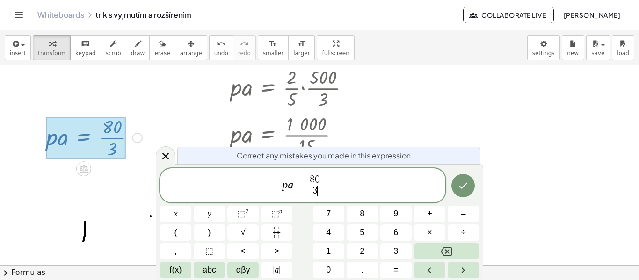
click at [321, 180] on span "8 0 3 ​ ​" at bounding box center [315, 186] width 16 height 23
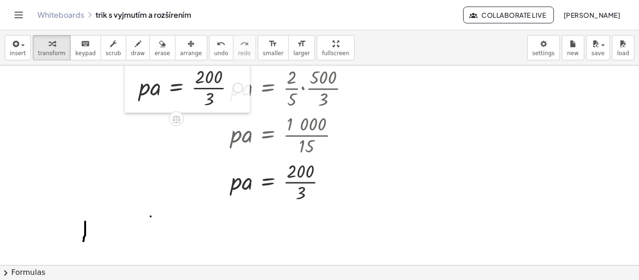
drag, startPoint x: 42, startPoint y: 145, endPoint x: 135, endPoint y: 95, distance: 105.2
click at [135, 95] on div at bounding box center [132, 86] width 14 height 51
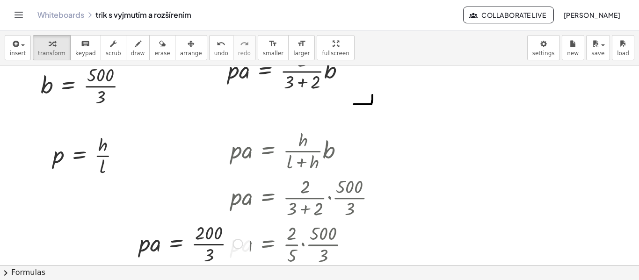
scroll to position [514, 0]
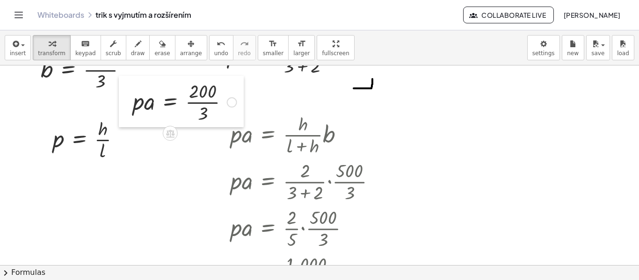
drag, startPoint x: 135, startPoint y: 234, endPoint x: 129, endPoint y: 108, distance: 125.9
click at [129, 108] on div at bounding box center [126, 101] width 14 height 51
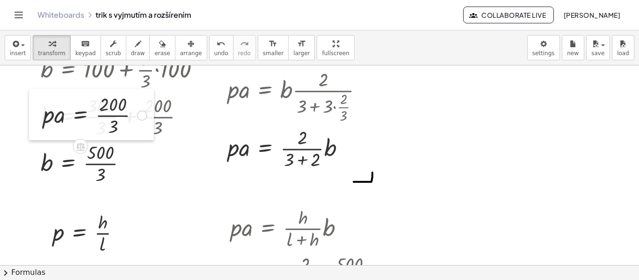
drag, startPoint x: 131, startPoint y: 201, endPoint x: 42, endPoint y: 121, distance: 120.5
click at [42, 121] on div at bounding box center [36, 114] width 14 height 51
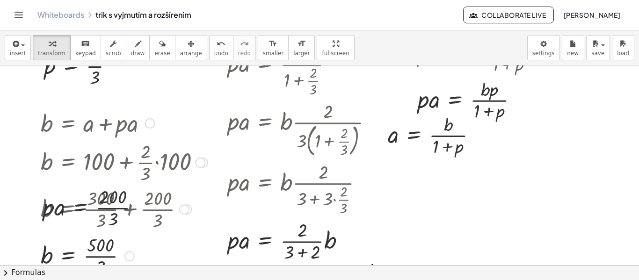
scroll to position [327, 0]
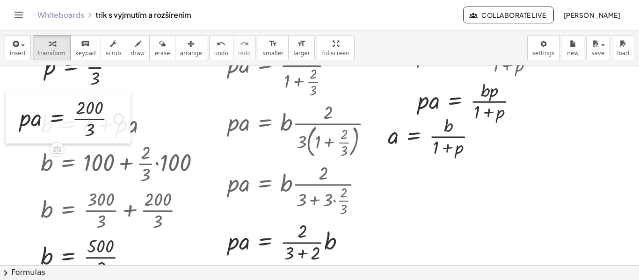
drag, startPoint x: 43, startPoint y: 216, endPoint x: 19, endPoint y: 125, distance: 93.2
click at [19, 125] on div at bounding box center [13, 117] width 14 height 51
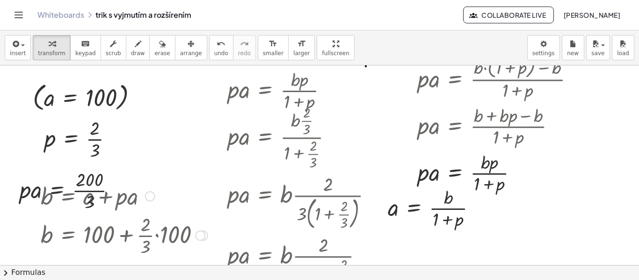
scroll to position [234, 0]
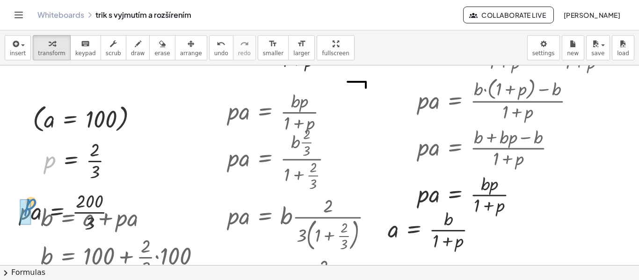
drag, startPoint x: 49, startPoint y: 164, endPoint x: 29, endPoint y: 206, distance: 46.2
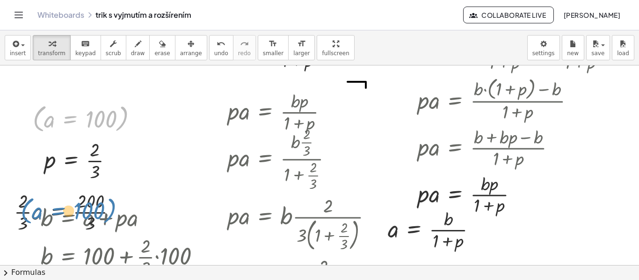
drag, startPoint x: 56, startPoint y: 120, endPoint x: 43, endPoint y: 212, distance: 92.9
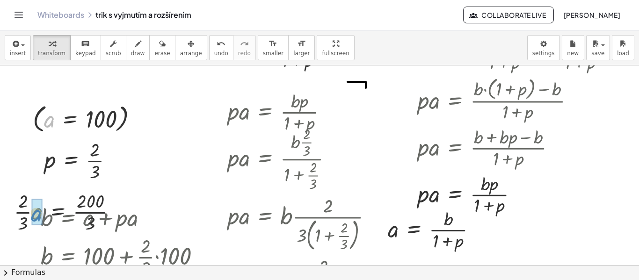
drag, startPoint x: 48, startPoint y: 125, endPoint x: 35, endPoint y: 219, distance: 95.3
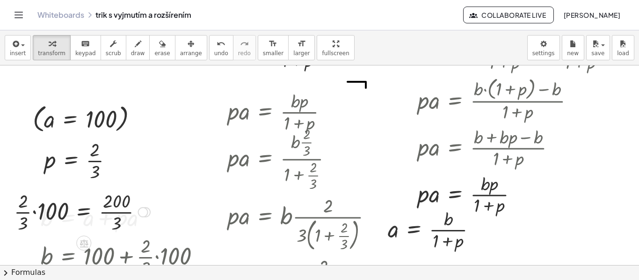
scroll to position [280, 0]
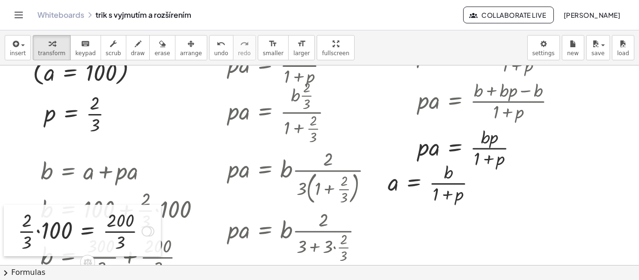
drag, startPoint x: 8, startPoint y: 171, endPoint x: 12, endPoint y: 237, distance: 66.0
click at [12, 237] on div at bounding box center [11, 230] width 14 height 51
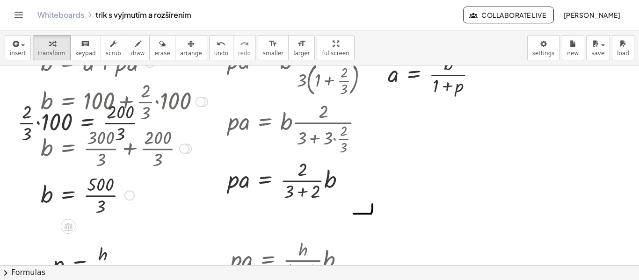
scroll to position [421, 0]
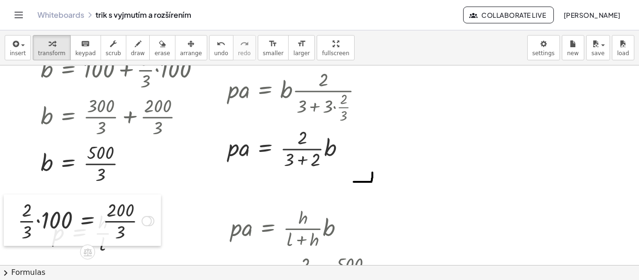
drag, startPoint x: 15, startPoint y: 98, endPoint x: 15, endPoint y: 228, distance: 130.0
click at [15, 228] on div at bounding box center [11, 219] width 14 height 51
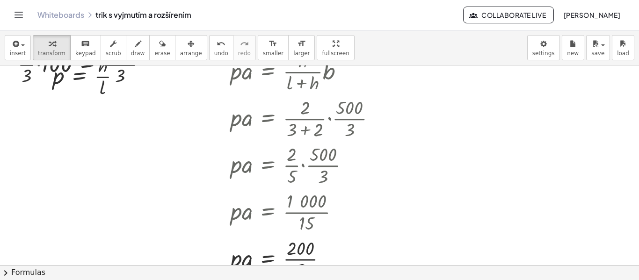
scroll to position [514, 0]
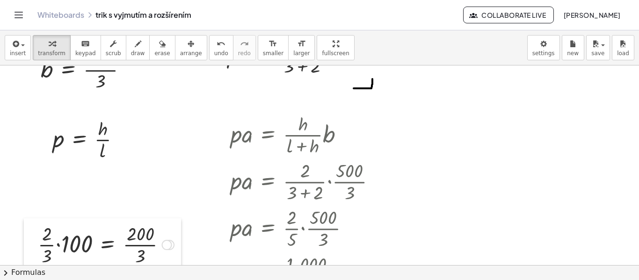
drag, startPoint x: 16, startPoint y: 135, endPoint x: 36, endPoint y: 252, distance: 119.0
click at [36, 252] on div at bounding box center [31, 243] width 14 height 51
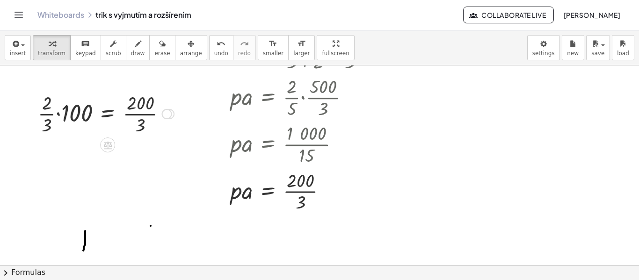
scroll to position [654, 0]
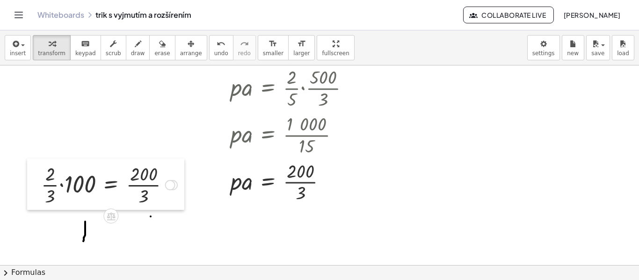
drag, startPoint x: 35, startPoint y: 110, endPoint x: 38, endPoint y: 191, distance: 80.5
click at [38, 191] on div at bounding box center [34, 183] width 14 height 51
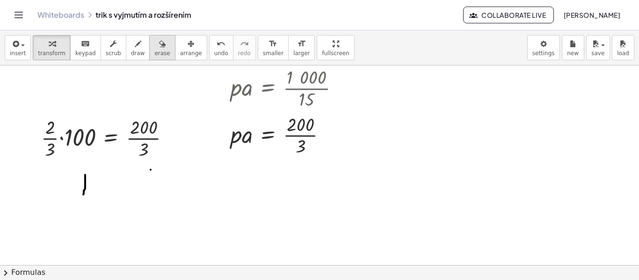
click at [154, 50] on span "erase" at bounding box center [161, 53] width 15 height 7
drag, startPoint x: 86, startPoint y: 173, endPoint x: 83, endPoint y: 195, distance: 22.2
drag, startPoint x: 132, startPoint y: 164, endPoint x: 280, endPoint y: 163, distance: 148.7
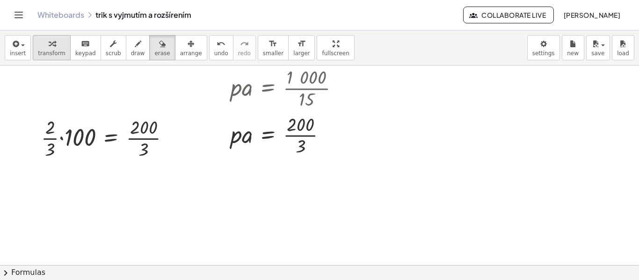
click at [50, 48] on icon "button" at bounding box center [52, 43] width 7 height 11
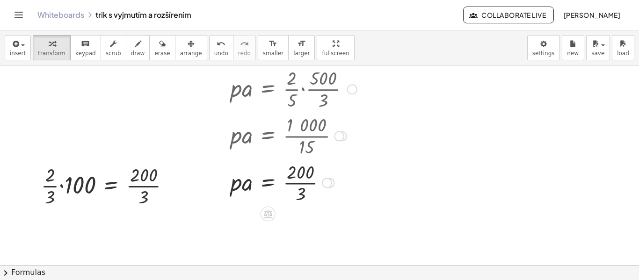
scroll to position [654, 0]
click at [593, 53] on span "save" at bounding box center [597, 53] width 13 height 7
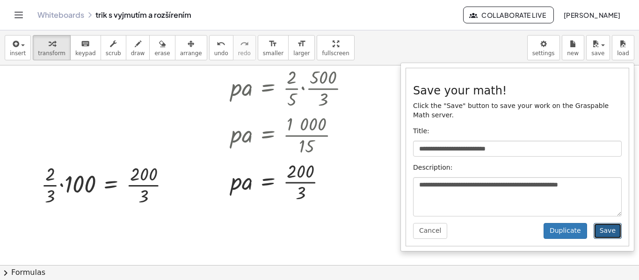
click at [612, 223] on button "Save" at bounding box center [607, 231] width 28 height 16
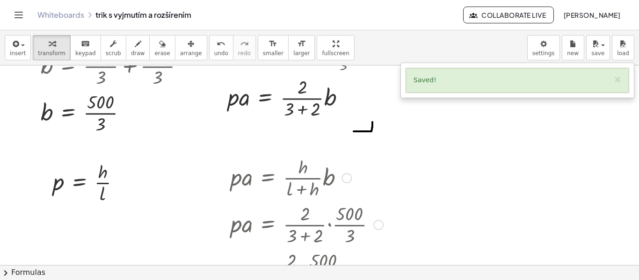
scroll to position [467, 0]
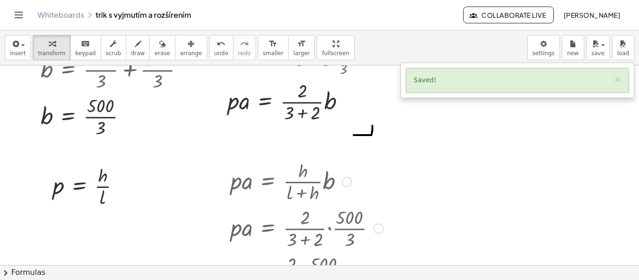
click at [344, 185] on div at bounding box center [347, 182] width 10 height 10
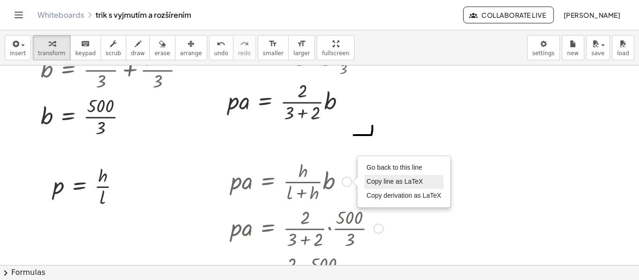
click at [383, 183] on span "Copy line as LaTeX" at bounding box center [395, 181] width 57 height 7
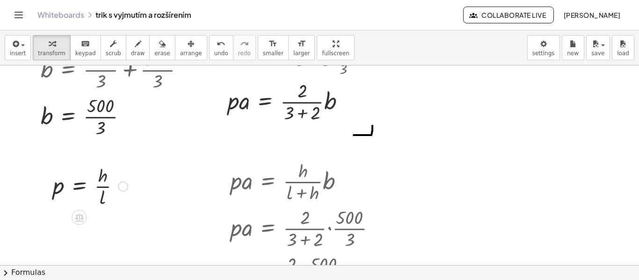
click at [120, 187] on div "Fix a mistake Transform line Copy line as LaTeX Copy derivation as LaTeX Expand…" at bounding box center [123, 186] width 10 height 10
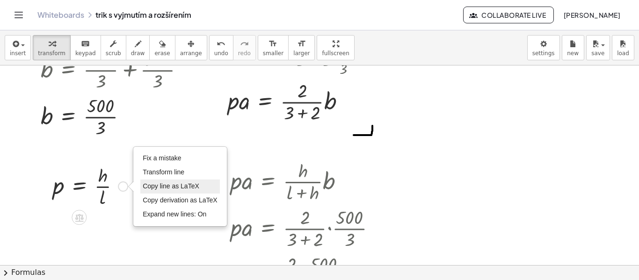
click at [162, 186] on span "Copy line as LaTeX" at bounding box center [171, 185] width 57 height 7
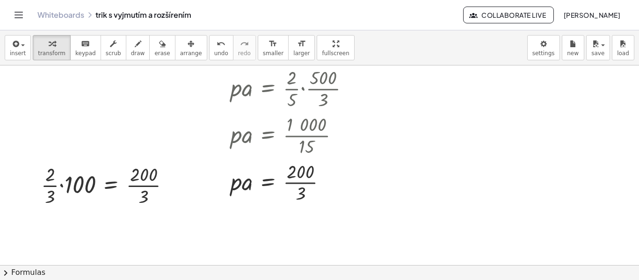
scroll to position [654, 0]
